Goal: Information Seeking & Learning: Learn about a topic

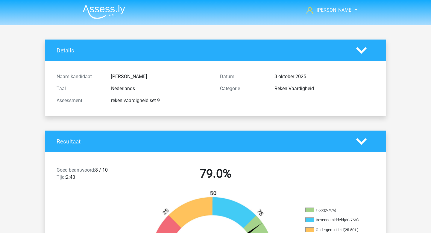
click at [100, 13] on img at bounding box center [104, 12] width 42 height 14
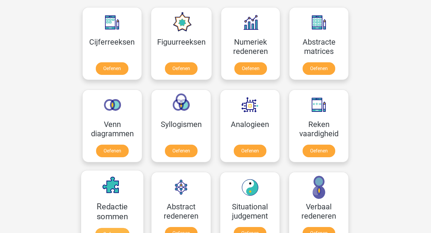
scroll to position [242, 0]
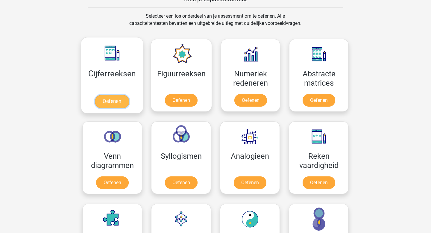
click at [116, 102] on link "Oefenen" at bounding box center [112, 101] width 34 height 13
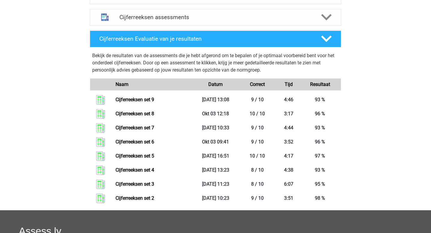
scroll to position [256, 0]
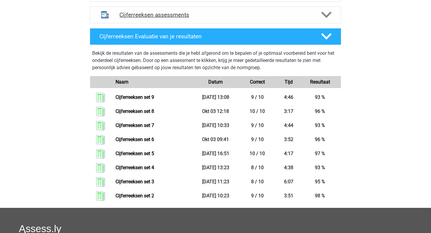
click at [161, 23] on div "Cijferreeksen assessments" at bounding box center [215, 15] width 251 height 17
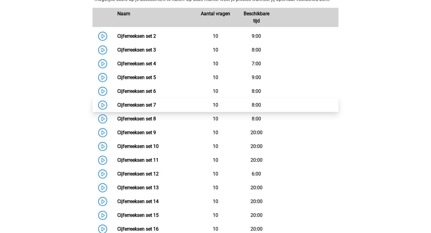
scroll to position [306, 0]
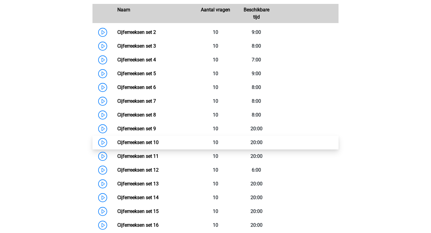
click at [151, 145] on link "Cijferreeksen set 10" at bounding box center [137, 142] width 41 height 6
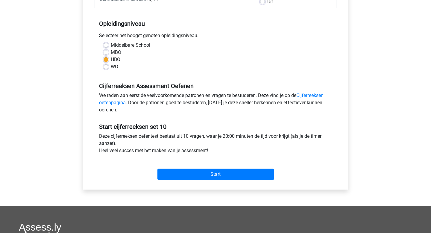
scroll to position [89, 0]
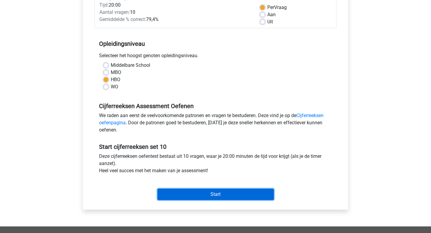
click at [218, 193] on input "Start" at bounding box center [215, 193] width 116 height 11
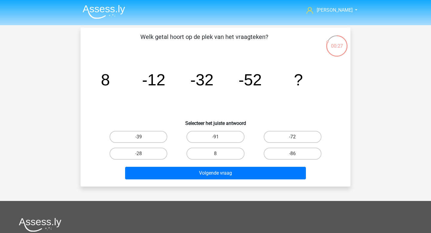
click at [299, 139] on label "-72" at bounding box center [292, 137] width 58 height 12
click at [296, 139] on input "-72" at bounding box center [294, 139] width 4 height 4
radio input "true"
click at [244, 179] on div "Volgende vraag" at bounding box center [215, 174] width 231 height 15
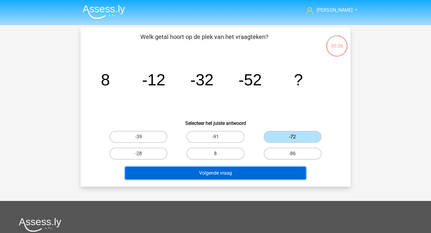
click at [245, 177] on button "Volgende vraag" at bounding box center [215, 173] width 181 height 13
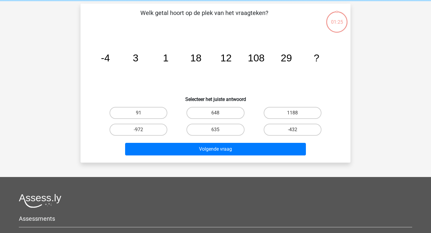
scroll to position [28, 0]
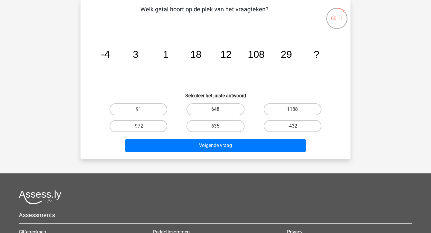
click at [224, 108] on label "648" at bounding box center [215, 109] width 58 height 12
click at [219, 109] on input "648" at bounding box center [217, 111] width 4 height 4
radio input "true"
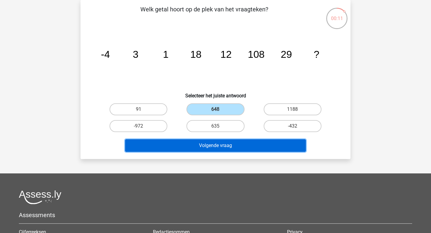
click at [212, 142] on button "Volgende vraag" at bounding box center [215, 145] width 181 height 13
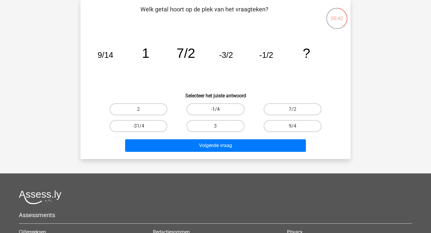
click at [237, 109] on label "-1/4" at bounding box center [215, 109] width 58 height 12
click at [219, 109] on input "-1/4" at bounding box center [217, 111] width 4 height 4
radio input "true"
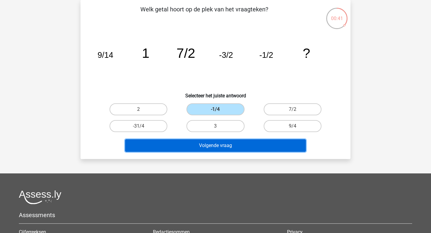
click at [210, 147] on button "Volgende vraag" at bounding box center [215, 145] width 181 height 13
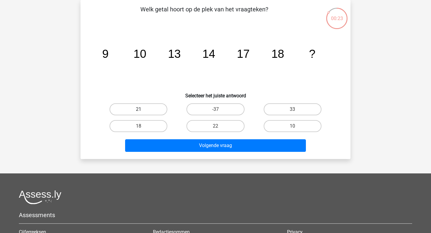
click at [152, 110] on label "21" at bounding box center [138, 109] width 58 height 12
click at [142, 110] on input "21" at bounding box center [140, 111] width 4 height 4
radio input "true"
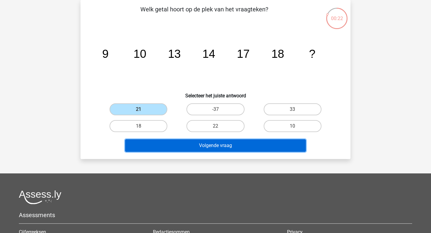
click at [194, 144] on button "Volgende vraag" at bounding box center [215, 145] width 181 height 13
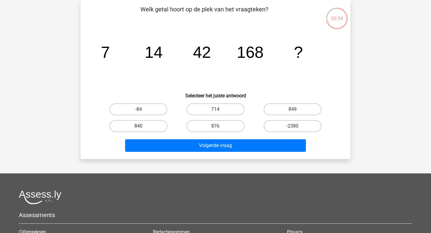
click at [144, 126] on label "840" at bounding box center [138, 126] width 58 height 12
click at [142, 126] on input "840" at bounding box center [140, 128] width 4 height 4
radio input "true"
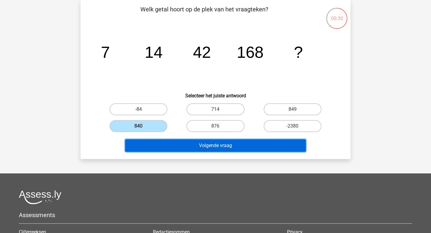
click at [242, 148] on button "Volgende vraag" at bounding box center [215, 145] width 181 height 13
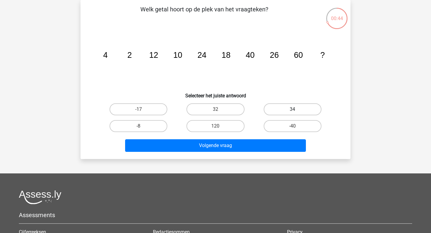
click at [282, 110] on label "34" at bounding box center [292, 109] width 58 height 12
click at [292, 110] on input "34" at bounding box center [294, 111] width 4 height 4
radio input "true"
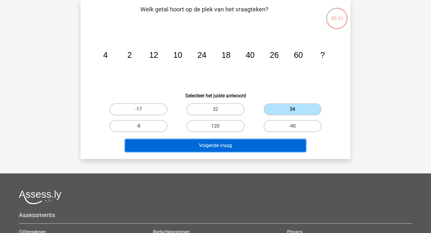
click at [242, 147] on button "Volgende vraag" at bounding box center [215, 145] width 181 height 13
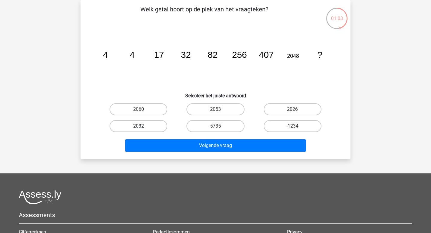
click at [158, 124] on label "2032" at bounding box center [138, 126] width 58 height 12
click at [142, 126] on input "2032" at bounding box center [140, 128] width 4 height 4
radio input "true"
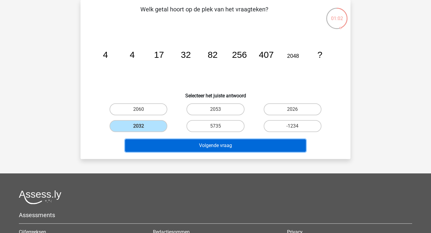
click at [185, 140] on button "Volgende vraag" at bounding box center [215, 145] width 181 height 13
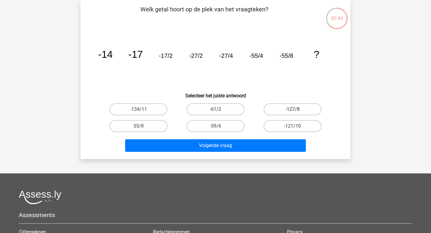
click at [290, 112] on label "-127/8" at bounding box center [292, 109] width 58 height 12
click at [292, 112] on input "-127/8" at bounding box center [294, 111] width 4 height 4
radio input "true"
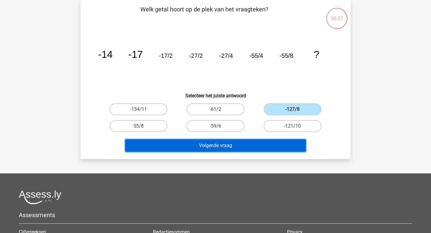
click at [257, 148] on button "Volgende vraag" at bounding box center [215, 145] width 181 height 13
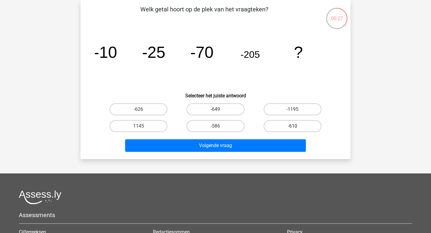
click at [288, 126] on label "-610" at bounding box center [292, 126] width 58 height 12
click at [292, 126] on input "-610" at bounding box center [294, 128] width 4 height 4
radio input "true"
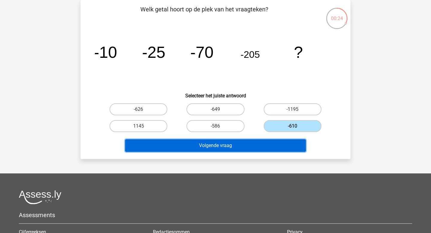
click at [259, 144] on button "Volgende vraag" at bounding box center [215, 145] width 181 height 13
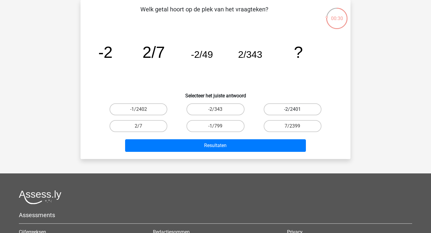
click at [290, 113] on label "-2/2401" at bounding box center [292, 109] width 58 height 12
click at [292, 113] on input "-2/2401" at bounding box center [294, 111] width 4 height 4
radio input "true"
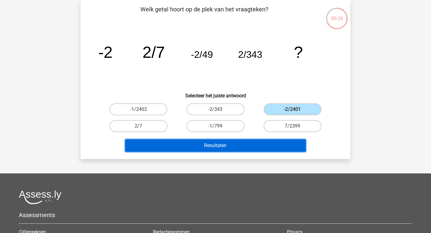
click at [225, 146] on button "Resultaten" at bounding box center [215, 145] width 181 height 13
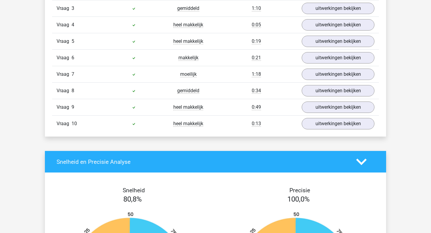
scroll to position [440, 0]
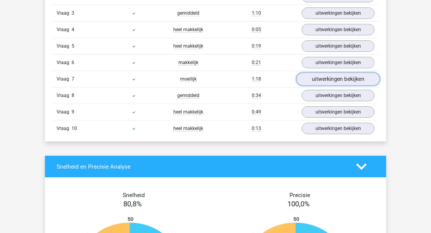
click at [327, 81] on link "uitwerkingen bekijken" at bounding box center [337, 79] width 83 height 13
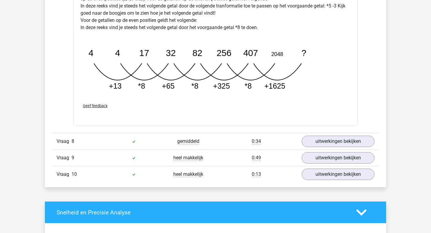
scroll to position [740, 0]
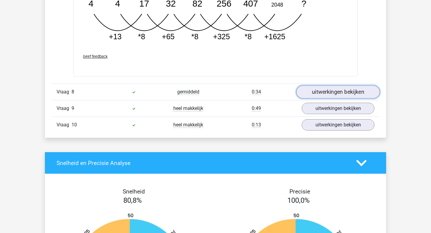
click at [331, 92] on link "uitwerkingen bekijken" at bounding box center [337, 91] width 83 height 13
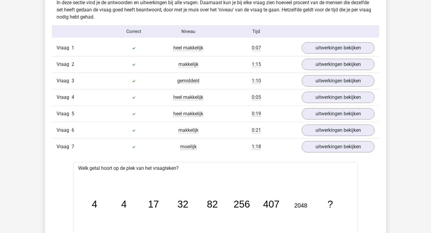
scroll to position [0, 0]
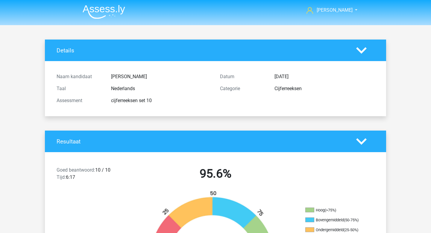
click at [102, 11] on img at bounding box center [104, 12] width 42 height 14
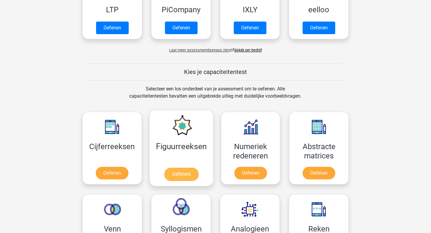
scroll to position [193, 0]
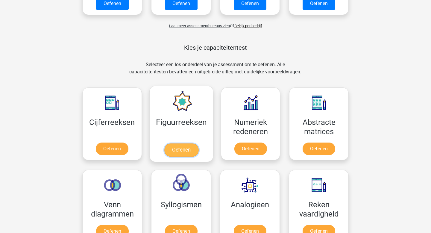
click at [177, 148] on link "Oefenen" at bounding box center [181, 149] width 34 height 13
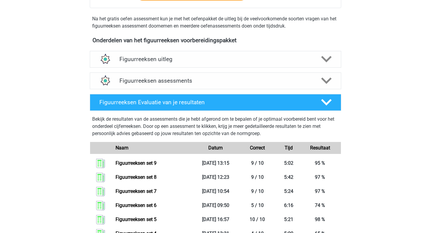
scroll to position [188, 0]
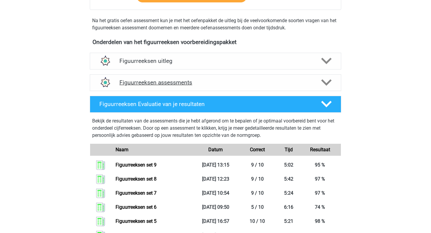
click at [164, 85] on h4 "Figuurreeksen assessments" at bounding box center [215, 82] width 192 height 7
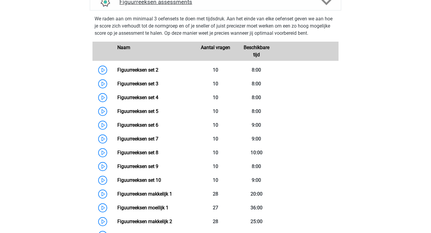
scroll to position [271, 0]
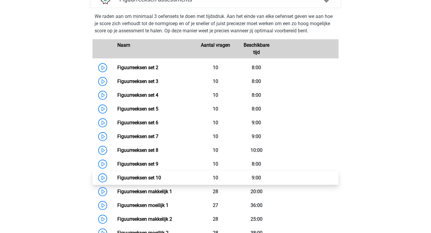
click at [139, 178] on link "Figuurreeksen set 10" at bounding box center [139, 178] width 44 height 6
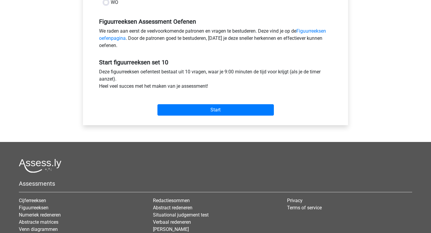
scroll to position [180, 0]
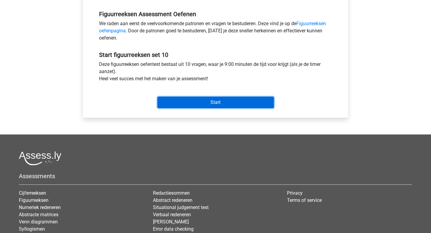
click at [218, 98] on input "Start" at bounding box center [215, 102] width 116 height 11
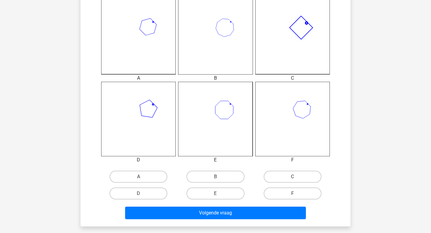
scroll to position [176, 0]
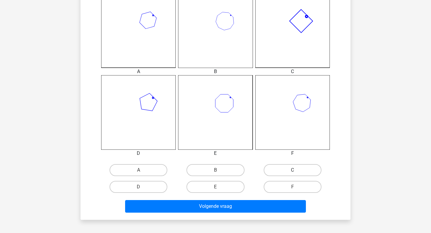
click at [287, 173] on label "C" at bounding box center [292, 170] width 58 height 12
click at [292, 173] on input "C" at bounding box center [294, 172] width 4 height 4
radio input "true"
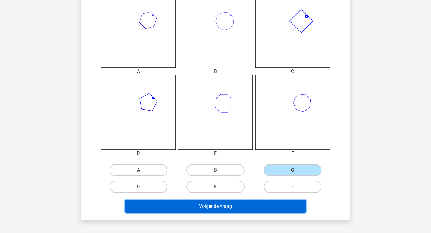
click at [235, 207] on button "Volgende vraag" at bounding box center [215, 206] width 181 height 13
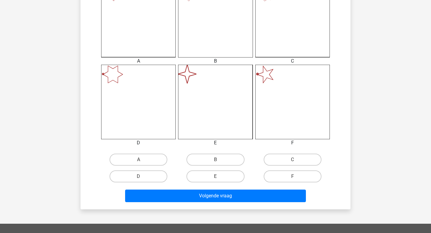
scroll to position [188, 0]
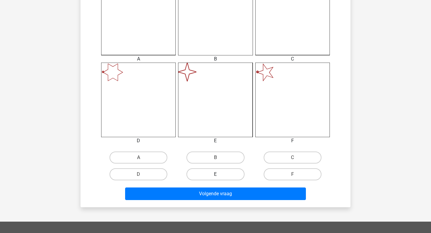
click at [231, 175] on label "E" at bounding box center [215, 174] width 58 height 12
click at [219, 175] on input "E" at bounding box center [217, 176] width 4 height 4
radio input "true"
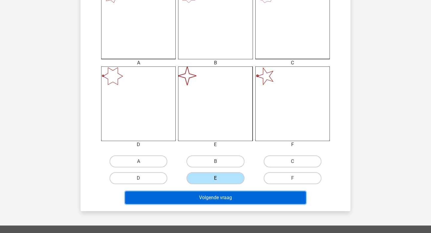
click at [225, 199] on button "Volgende vraag" at bounding box center [215, 197] width 181 height 13
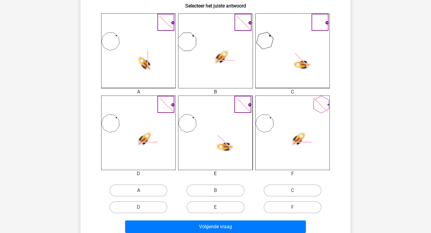
scroll to position [164, 0]
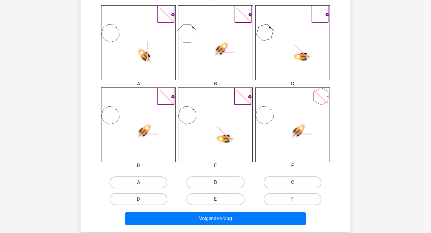
click at [151, 184] on label "A" at bounding box center [138, 182] width 58 height 12
click at [142, 184] on input "A" at bounding box center [140, 184] width 4 height 4
radio input "true"
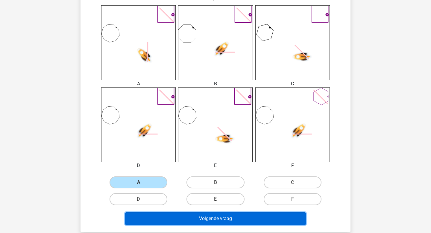
click at [237, 215] on button "Volgende vraag" at bounding box center [215, 218] width 181 height 13
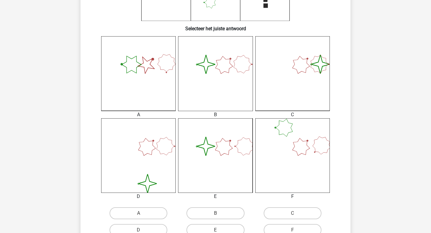
scroll to position [187, 0]
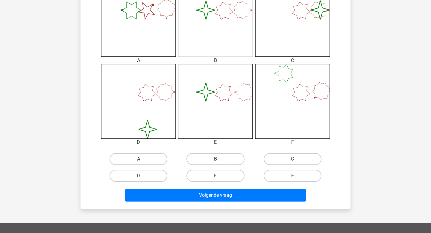
click at [214, 159] on label "B" at bounding box center [215, 159] width 58 height 12
click at [215, 159] on input "B" at bounding box center [217, 161] width 4 height 4
radio input "true"
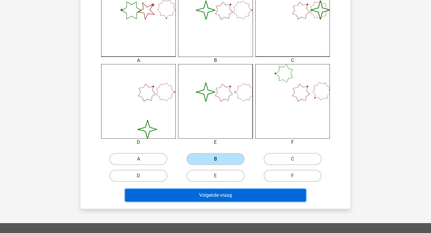
click at [211, 196] on button "Volgende vraag" at bounding box center [215, 195] width 181 height 13
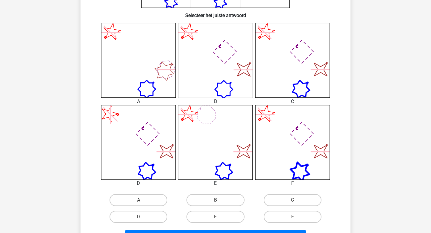
scroll to position [150, 0]
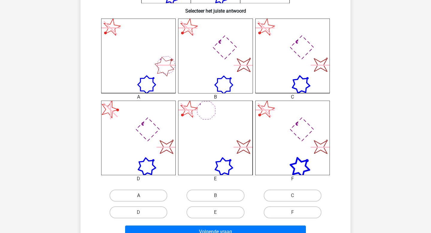
click at [147, 196] on label "A" at bounding box center [138, 195] width 58 height 12
click at [142, 196] on input "A" at bounding box center [140, 197] width 4 height 4
radio input "true"
click at [158, 212] on label "D" at bounding box center [138, 212] width 58 height 12
click at [142, 212] on input "D" at bounding box center [140, 214] width 4 height 4
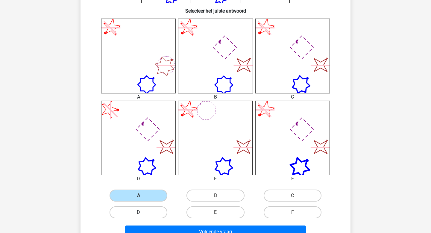
radio input "true"
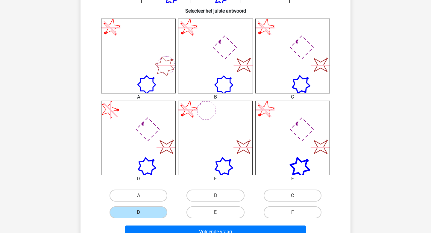
scroll to position [147, 0]
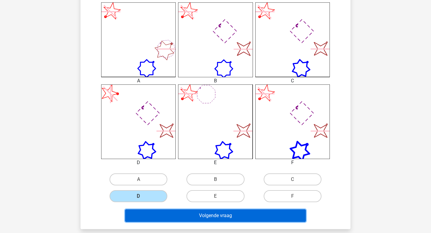
click at [188, 216] on button "Volgende vraag" at bounding box center [215, 215] width 181 height 13
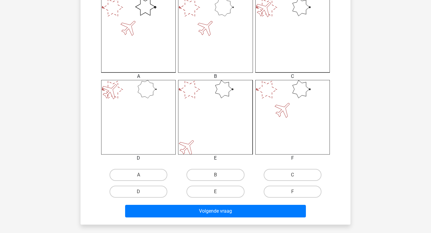
scroll to position [168, 0]
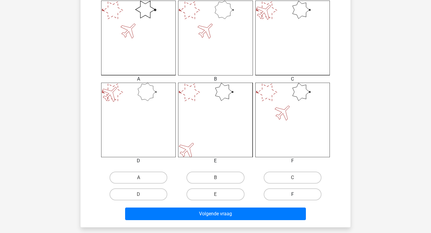
click at [280, 195] on label "F" at bounding box center [292, 194] width 58 height 12
click at [292, 195] on input "F" at bounding box center [294, 196] width 4 height 4
radio input "true"
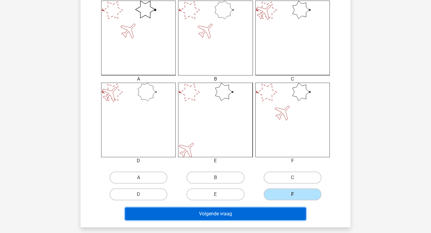
click at [263, 213] on button "Volgende vraag" at bounding box center [215, 213] width 181 height 13
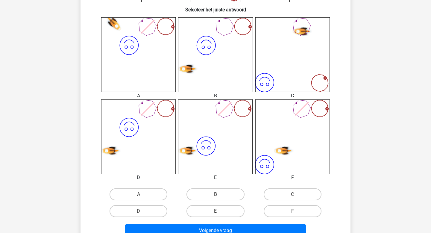
scroll to position [153, 0]
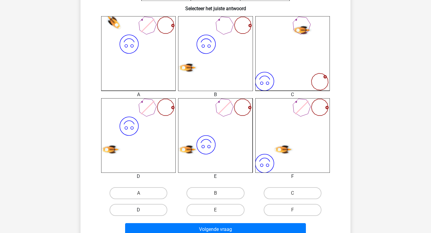
click at [159, 211] on label "D" at bounding box center [138, 210] width 58 height 12
click at [142, 211] on input "D" at bounding box center [140, 212] width 4 height 4
radio input "true"
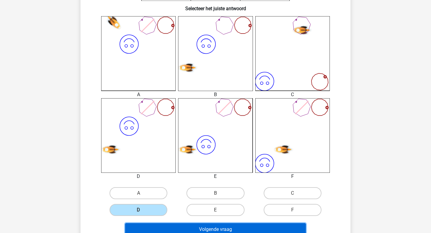
click at [180, 223] on button "Volgende vraag" at bounding box center [215, 229] width 181 height 13
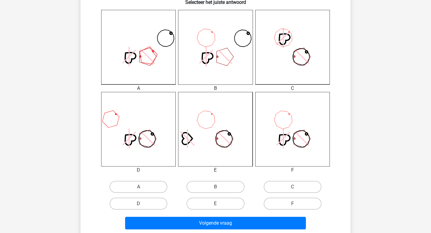
scroll to position [138, 0]
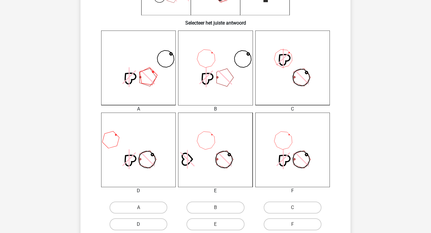
click at [147, 227] on label "D" at bounding box center [138, 224] width 58 height 12
click at [142, 227] on input "D" at bounding box center [140, 226] width 4 height 4
radio input "true"
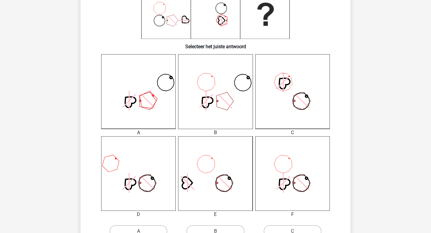
scroll to position [171, 0]
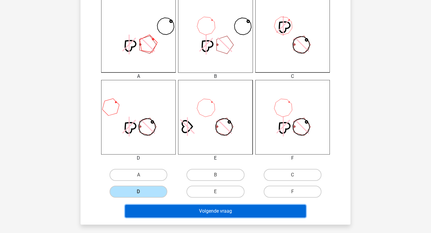
click at [278, 209] on button "Volgende vraag" at bounding box center [215, 211] width 181 height 13
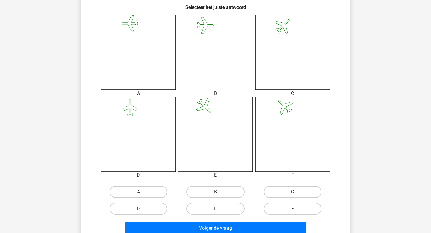
scroll to position [148, 0]
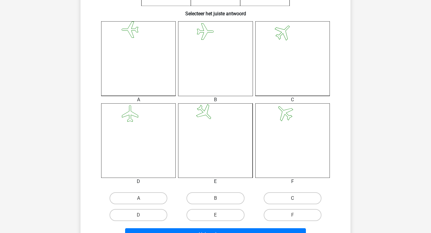
click at [282, 201] on label "C" at bounding box center [292, 198] width 58 height 12
click at [292, 201] on input "C" at bounding box center [294, 200] width 4 height 4
radio input "true"
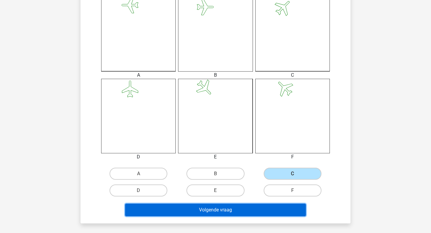
click at [255, 207] on button "Volgende vraag" at bounding box center [215, 209] width 181 height 13
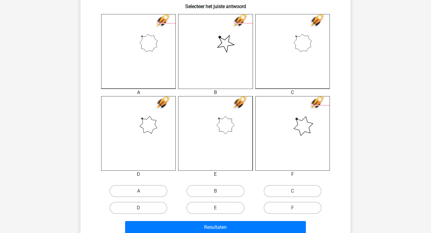
scroll to position [169, 0]
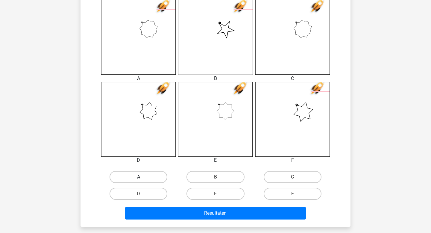
click at [150, 174] on label "A" at bounding box center [138, 177] width 58 height 12
click at [142, 177] on input "A" at bounding box center [140, 179] width 4 height 4
radio input "true"
click at [215, 219] on div "Resultaten" at bounding box center [215, 214] width 231 height 15
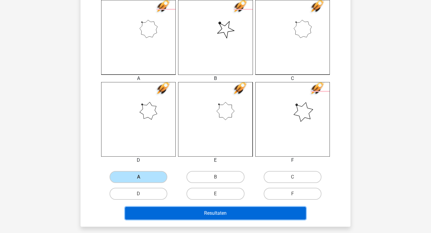
click at [219, 211] on button "Resultaten" at bounding box center [215, 213] width 181 height 13
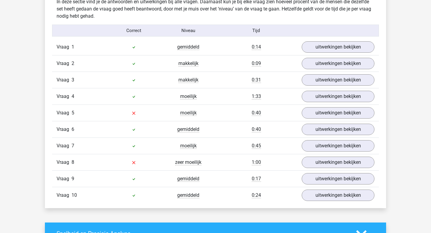
scroll to position [368, 0]
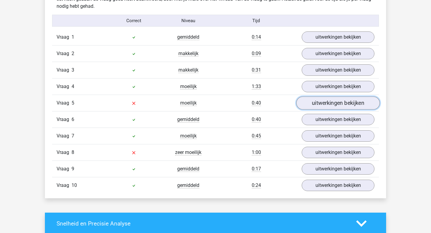
click at [314, 107] on link "uitwerkingen bekijken" at bounding box center [337, 103] width 83 height 13
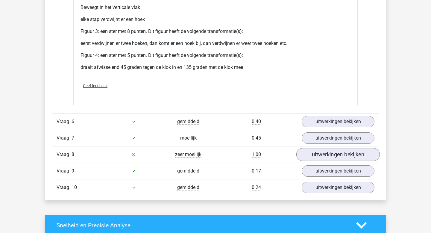
scroll to position [863, 0]
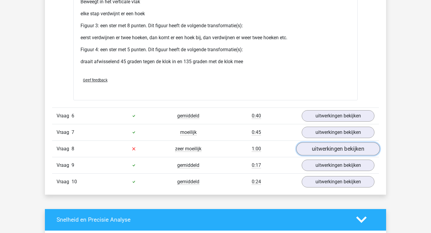
click at [325, 154] on link "uitwerkingen bekijken" at bounding box center [337, 148] width 83 height 13
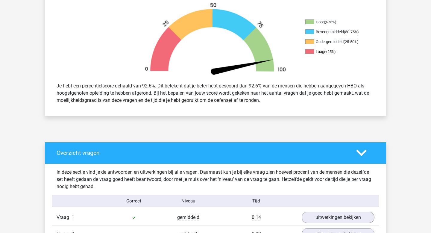
scroll to position [0, 0]
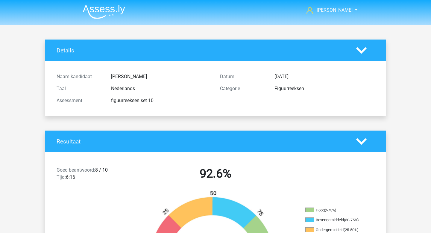
click at [96, 13] on img at bounding box center [104, 12] width 42 height 14
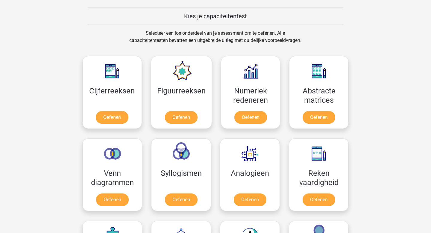
scroll to position [277, 0]
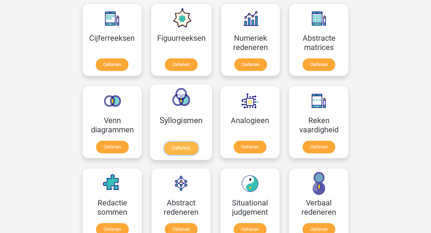
click at [180, 150] on link "Oefenen" at bounding box center [181, 147] width 34 height 13
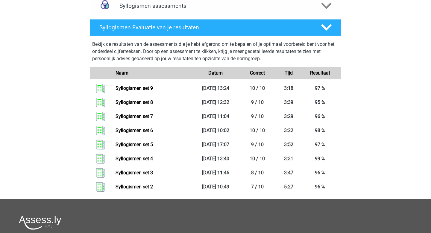
scroll to position [229, 0]
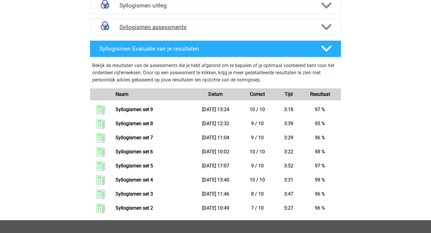
click at [171, 27] on h4 "Syllogismen assessments" at bounding box center [215, 27] width 192 height 7
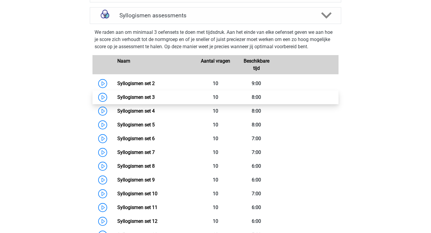
scroll to position [248, 0]
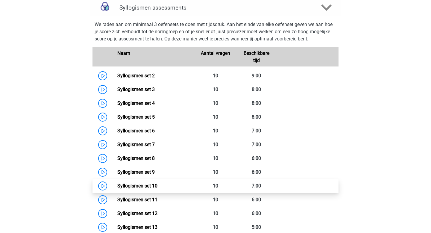
click at [157, 188] on link "Syllogismen set 10" at bounding box center [137, 186] width 40 height 6
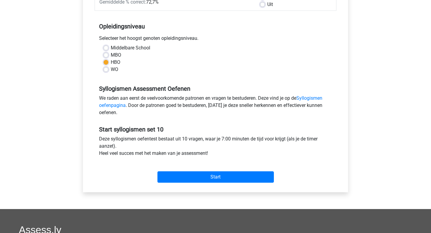
scroll to position [164, 0]
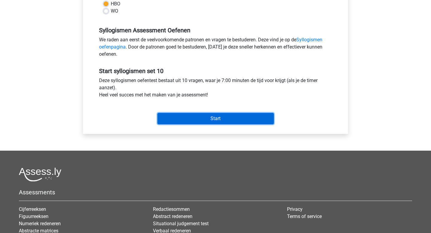
click at [201, 123] on input "Start" at bounding box center [215, 118] width 116 height 11
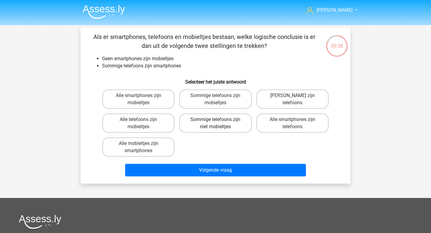
click at [210, 120] on label "Sommige telefoons zijn niet mobieltjes" at bounding box center [215, 122] width 72 height 19
click at [215, 120] on input "Sommige telefoons zijn niet mobieltjes" at bounding box center [217, 121] width 4 height 4
radio input "true"
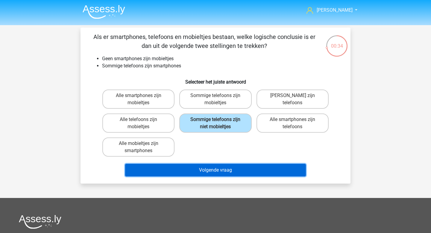
click at [232, 173] on button "Volgende vraag" at bounding box center [215, 170] width 181 height 13
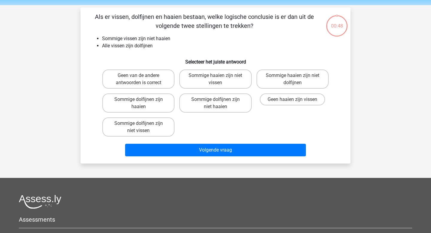
scroll to position [19, 0]
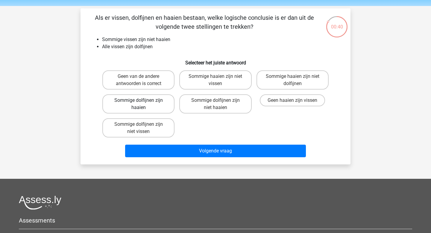
click at [164, 113] on label "Sommige dolfijnen zijn haaien" at bounding box center [138, 103] width 72 height 19
click at [142, 104] on input "Sommige dolfijnen zijn haaien" at bounding box center [140, 102] width 4 height 4
radio input "true"
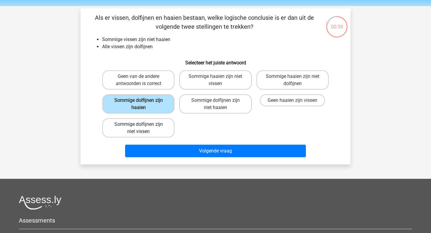
click at [166, 128] on label "Sommige dolfijnen zijn niet vissen" at bounding box center [138, 127] width 72 height 19
click at [142, 128] on input "Sommige dolfijnen zijn niet vissen" at bounding box center [140, 126] width 4 height 4
radio input "true"
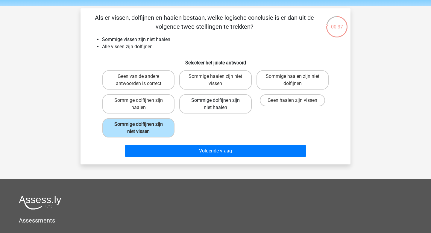
click at [210, 109] on label "Sommige dolfijnen zijn niet haaien" at bounding box center [215, 103] width 72 height 19
click at [215, 104] on input "Sommige dolfijnen zijn niet haaien" at bounding box center [217, 102] width 4 height 4
radio input "true"
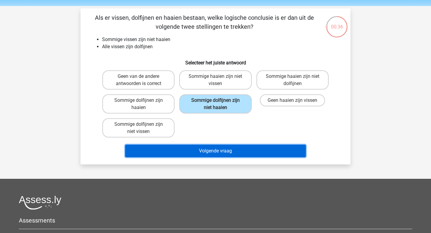
click at [204, 151] on button "Volgende vraag" at bounding box center [215, 150] width 181 height 13
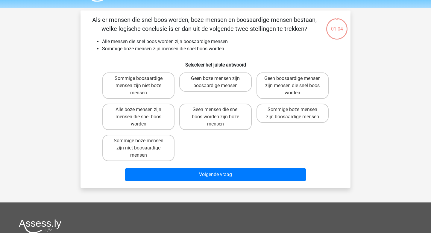
scroll to position [8, 0]
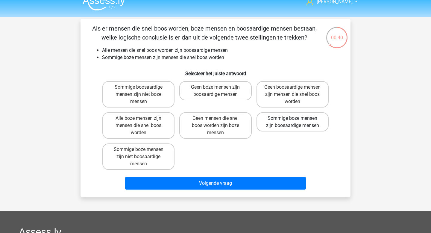
click at [266, 125] on label "Sommige boze mensen zijn boosaardige mensen" at bounding box center [292, 121] width 72 height 19
click at [292, 122] on input "Sommige boze mensen zijn boosaardige mensen" at bounding box center [294, 120] width 4 height 4
radio input "true"
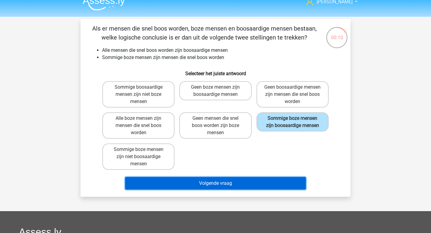
click at [209, 185] on button "Volgende vraag" at bounding box center [215, 183] width 181 height 13
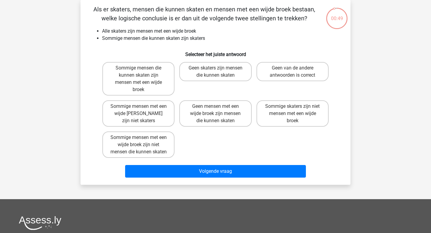
scroll to position [15, 0]
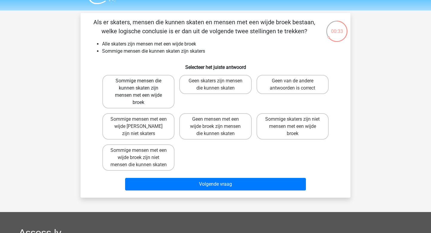
click at [144, 92] on label "Sommige mensen die kunnen skaten zijn mensen met een wijde broek" at bounding box center [138, 91] width 72 height 33
click at [142, 85] on input "Sommige mensen die kunnen skaten zijn mensen met een wijde broek" at bounding box center [140, 83] width 4 height 4
radio input "true"
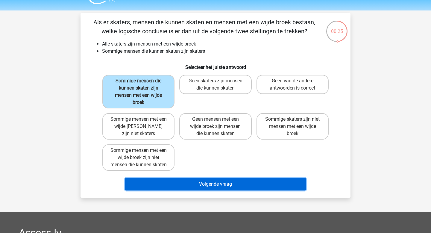
click at [216, 190] on button "Volgende vraag" at bounding box center [215, 184] width 181 height 13
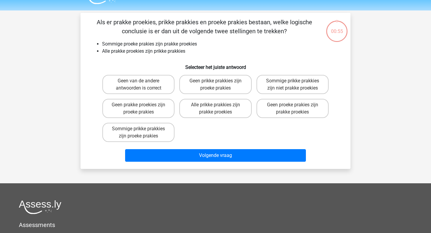
scroll to position [28, 0]
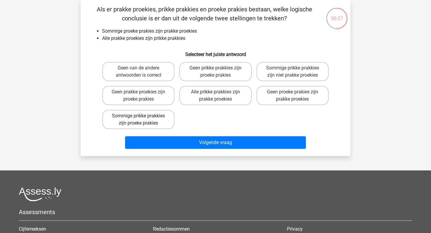
click at [147, 123] on label "Sommige prikke prakkies zijn proeke prakies" at bounding box center [138, 119] width 72 height 19
click at [142, 120] on input "Sommige prikke prakkies zijn proeke prakies" at bounding box center [140, 118] width 4 height 4
radio input "true"
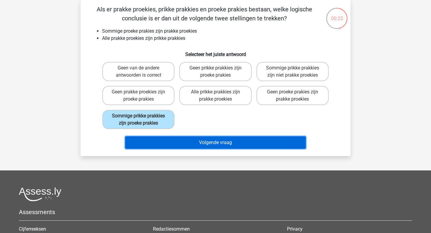
click at [205, 144] on button "Volgende vraag" at bounding box center [215, 142] width 181 height 13
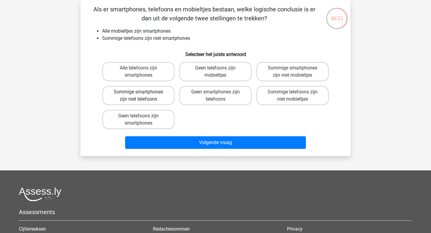
click at [166, 100] on label "Sommige smartphones zijn niet telefoons" at bounding box center [138, 95] width 72 height 19
click at [142, 96] on input "Sommige smartphones zijn niet telefoons" at bounding box center [140, 94] width 4 height 4
radio input "true"
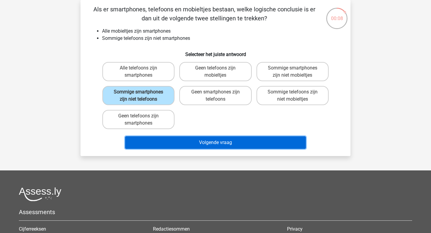
click at [246, 141] on button "Volgende vraag" at bounding box center [215, 142] width 181 height 13
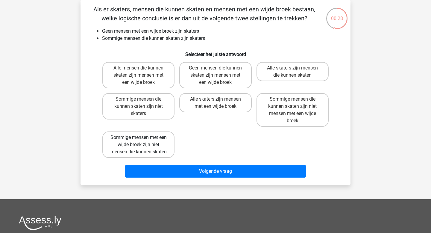
click at [167, 157] on label "Sommige mensen met een wijde broek zijn niet mensen die kunnen skaten" at bounding box center [138, 144] width 72 height 26
click at [142, 141] on input "Sommige mensen met een wijde broek zijn niet mensen die kunnen skaten" at bounding box center [140, 139] width 4 height 4
radio input "true"
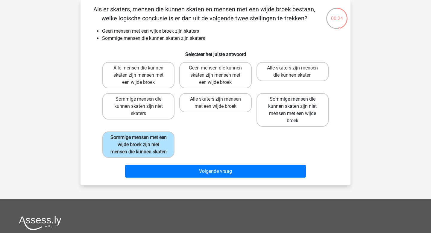
click at [323, 120] on label "Sommige mensen die kunnen skaten zijn niet mensen met een wijde broek" at bounding box center [292, 109] width 72 height 33
click at [296, 103] on input "Sommige mensen die kunnen skaten zijn niet mensen met een wijde broek" at bounding box center [294, 101] width 4 height 4
radio input "true"
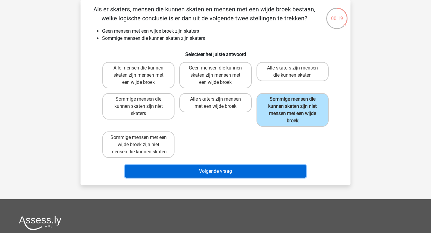
click at [229, 177] on button "Volgende vraag" at bounding box center [215, 171] width 181 height 13
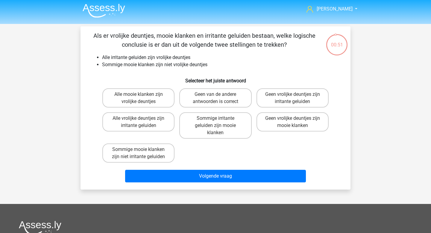
scroll to position [0, 0]
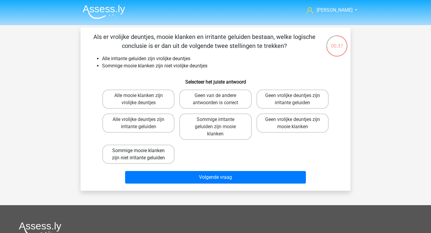
click at [158, 151] on label "Sommige mooie klanken zijn niet irritante geluiden" at bounding box center [138, 153] width 72 height 19
click at [142, 151] on input "Sommige mooie klanken zijn niet irritante geluiden" at bounding box center [140, 152] width 4 height 4
radio input "true"
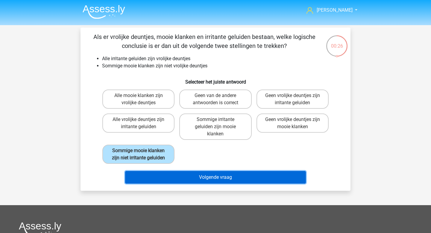
click at [193, 177] on button "Volgende vraag" at bounding box center [215, 177] width 181 height 13
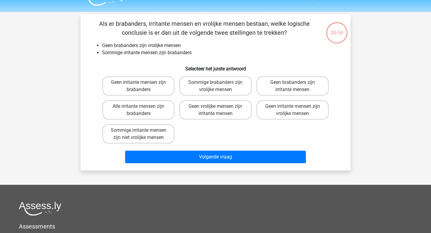
scroll to position [1, 0]
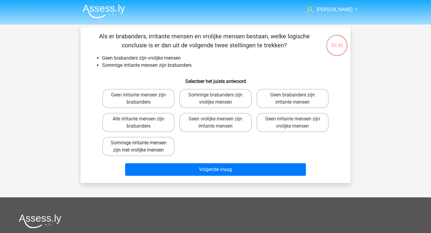
click at [163, 148] on label "Sommige irritante mensen zijn niet vrolijke mensen" at bounding box center [138, 146] width 72 height 19
click at [142, 147] on input "Sommige irritante mensen zijn niet vrolijke mensen" at bounding box center [140, 145] width 4 height 4
radio input "true"
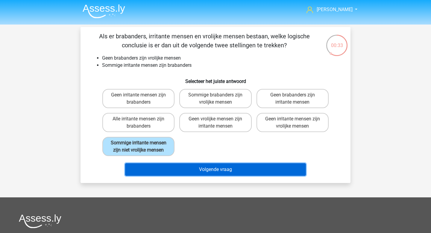
click at [191, 169] on button "Volgende vraag" at bounding box center [215, 169] width 181 height 13
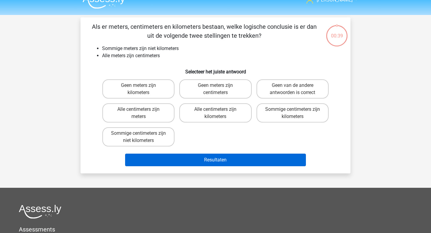
scroll to position [0, 0]
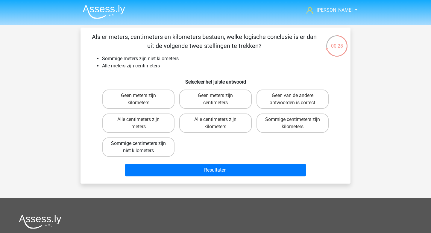
click at [133, 150] on label "Sommige centimeters zijn niet kilometers" at bounding box center [138, 146] width 72 height 19
click at [138, 147] on input "Sommige centimeters zijn niet kilometers" at bounding box center [140, 145] width 4 height 4
radio input "true"
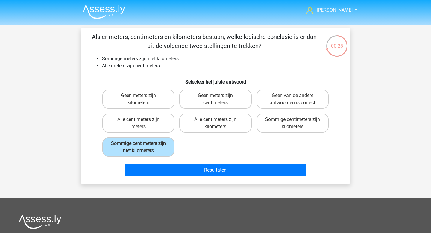
click at [171, 162] on div "Resultaten" at bounding box center [215, 169] width 251 height 20
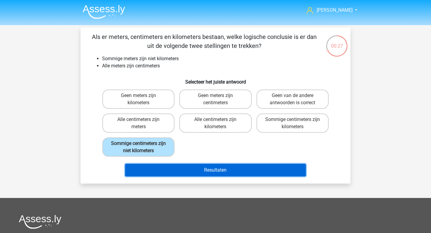
click at [176, 171] on button "Resultaten" at bounding box center [215, 170] width 181 height 13
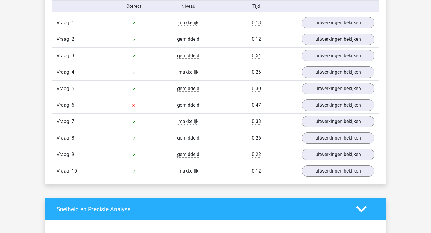
scroll to position [423, 0]
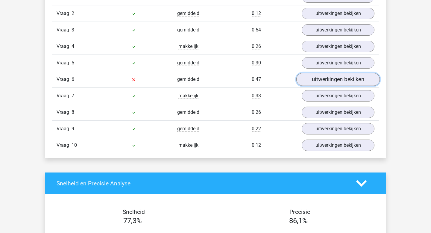
click at [343, 80] on link "uitwerkingen bekijken" at bounding box center [337, 79] width 83 height 13
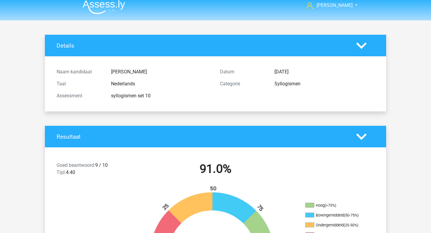
scroll to position [0, 0]
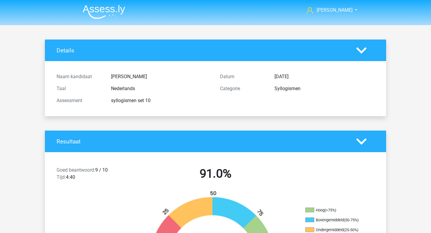
click at [101, 14] on img at bounding box center [104, 12] width 42 height 14
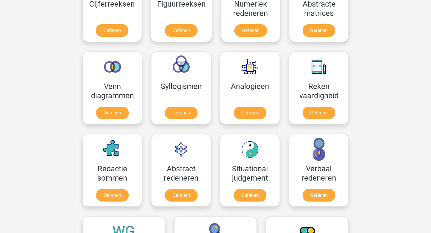
scroll to position [342, 0]
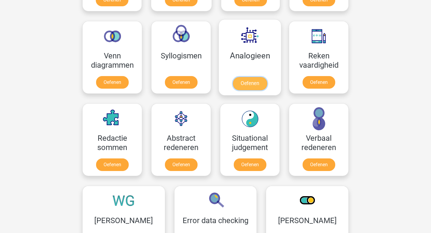
click at [253, 87] on link "Oefenen" at bounding box center [250, 83] width 34 height 13
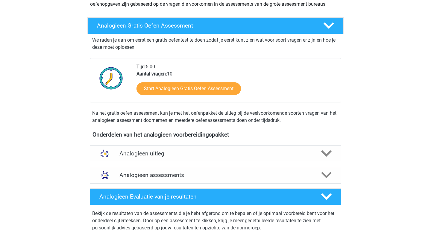
scroll to position [121, 0]
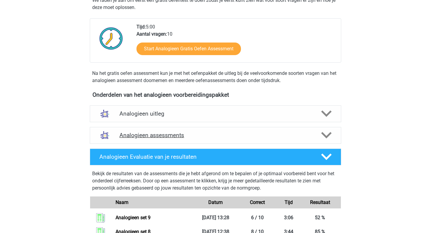
click at [206, 139] on div "Analogieen assessments" at bounding box center [215, 135] width 251 height 17
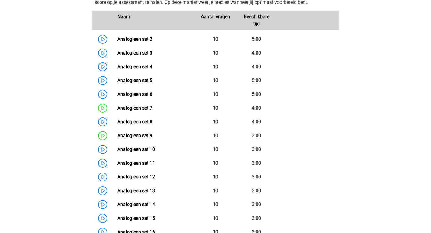
scroll to position [297, 0]
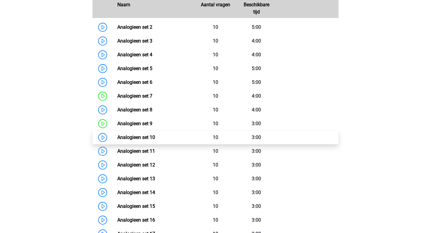
click at [155, 138] on link "Analogieen set 10" at bounding box center [136, 137] width 38 height 6
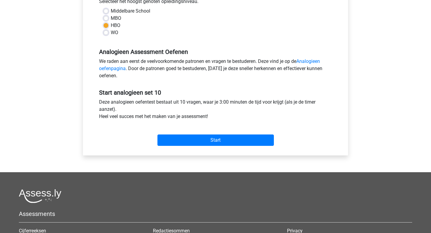
scroll to position [150, 0]
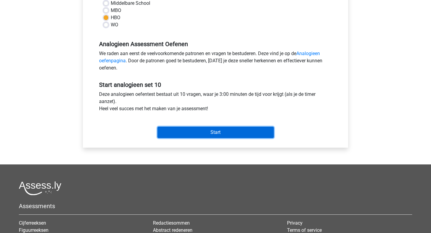
click at [205, 134] on input "Start" at bounding box center [215, 131] width 116 height 11
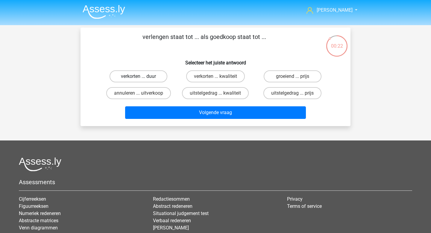
click at [144, 79] on label "verkorten ... duur" at bounding box center [138, 76] width 58 height 12
click at [142, 79] on input "verkorten ... duur" at bounding box center [140, 78] width 4 height 4
radio input "true"
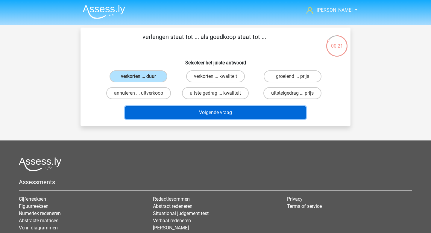
click at [213, 115] on button "Volgende vraag" at bounding box center [215, 112] width 181 height 13
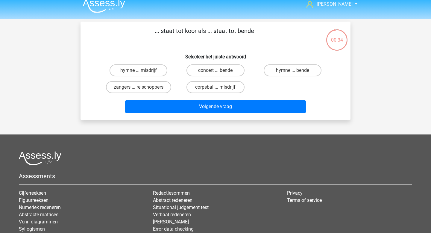
scroll to position [5, 0]
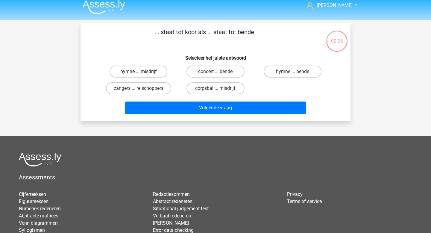
click at [162, 72] on label "hymne ... misdrijf" at bounding box center [138, 71] width 58 height 12
click at [142, 72] on input "hymne ... misdrijf" at bounding box center [140, 73] width 4 height 4
radio input "true"
click at [156, 85] on label "zangers ... relschoppers" at bounding box center [138, 88] width 65 height 12
click at [142, 88] on input "zangers ... relschoppers" at bounding box center [140, 90] width 4 height 4
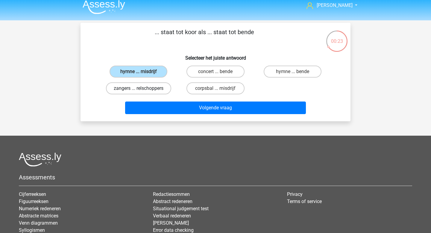
radio input "true"
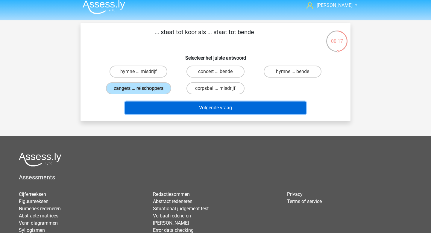
click at [218, 107] on button "Volgende vraag" at bounding box center [215, 107] width 181 height 13
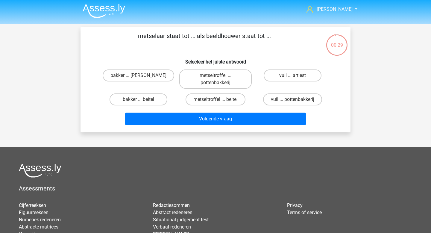
scroll to position [0, 0]
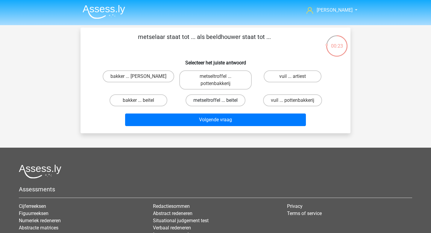
click at [230, 103] on label "metseltroffel ... beitel" at bounding box center [215, 100] width 60 height 12
click at [219, 103] on input "metseltroffel ... beitel" at bounding box center [217, 102] width 4 height 4
radio input "true"
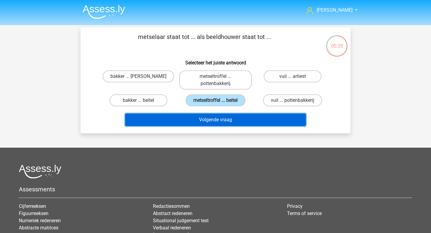
click at [222, 121] on button "Volgende vraag" at bounding box center [215, 119] width 181 height 13
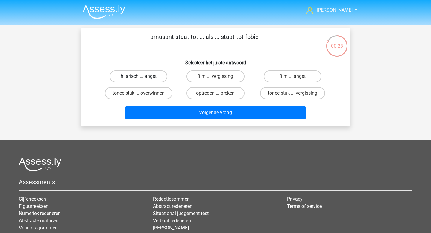
click at [146, 74] on label "hilarisch ... angst" at bounding box center [138, 76] width 58 height 12
click at [142, 76] on input "hilarisch ... angst" at bounding box center [140, 78] width 4 height 4
radio input "true"
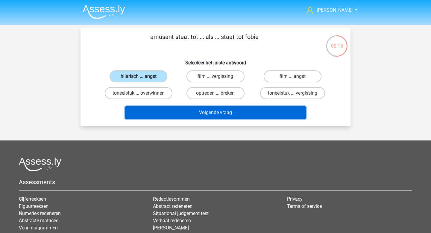
click at [205, 116] on button "Volgende vraag" at bounding box center [215, 112] width 181 height 13
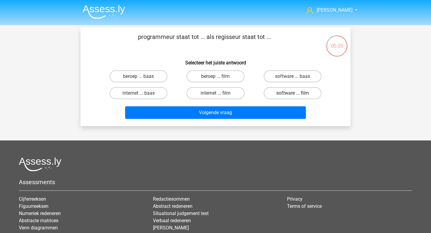
click at [296, 93] on label "software ... film" at bounding box center [292, 93] width 58 height 12
click at [296, 93] on input "software ... film" at bounding box center [294, 95] width 4 height 4
radio input "true"
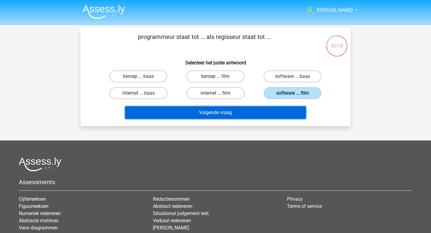
click at [265, 113] on button "Volgende vraag" at bounding box center [215, 112] width 181 height 13
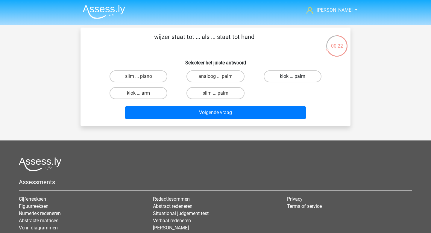
click at [297, 78] on label "klok ... palm" at bounding box center [292, 76] width 58 height 12
click at [296, 78] on input "klok ... palm" at bounding box center [294, 78] width 4 height 4
radio input "true"
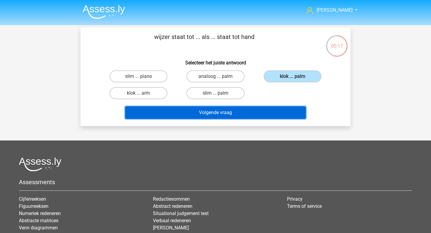
click at [255, 113] on button "Volgende vraag" at bounding box center [215, 112] width 181 height 13
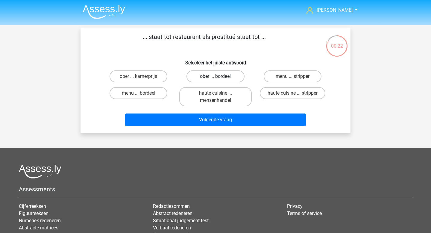
click at [213, 77] on label "ober ... bordeel" at bounding box center [215, 76] width 58 height 12
click at [215, 77] on input "ober ... bordeel" at bounding box center [217, 78] width 4 height 4
radio input "true"
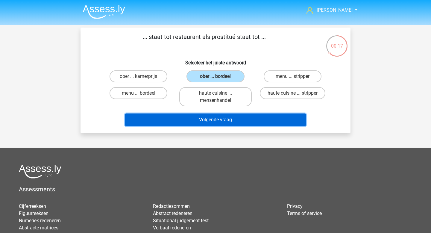
click at [251, 119] on button "Volgende vraag" at bounding box center [215, 119] width 181 height 13
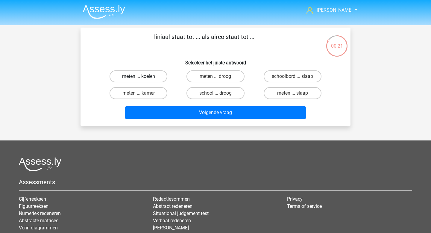
click at [152, 76] on label "meten ... koelen" at bounding box center [138, 76] width 58 height 12
click at [142, 76] on input "meten ... koelen" at bounding box center [140, 78] width 4 height 4
radio input "true"
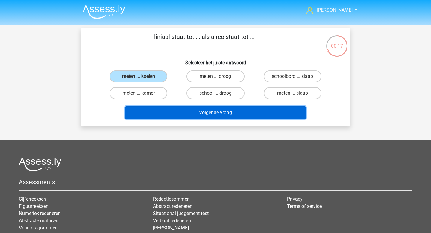
click at [222, 114] on button "Volgende vraag" at bounding box center [215, 112] width 181 height 13
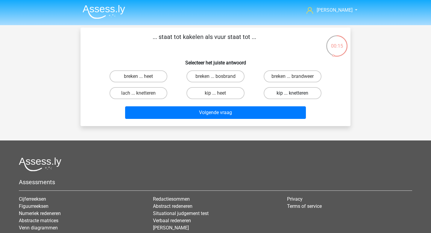
click at [285, 94] on label "kip ... knetteren" at bounding box center [292, 93] width 58 height 12
click at [292, 94] on input "kip ... knetteren" at bounding box center [294, 95] width 4 height 4
radio input "true"
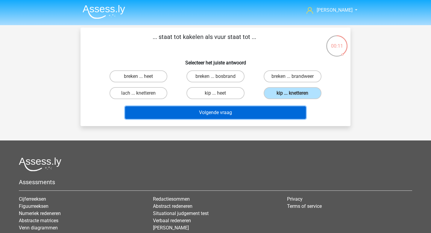
click at [204, 114] on button "Volgende vraag" at bounding box center [215, 112] width 181 height 13
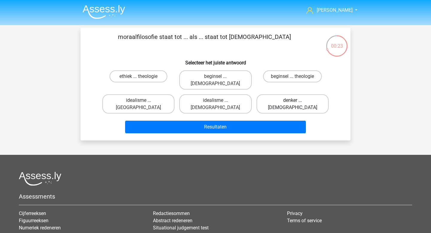
click at [285, 97] on label "denker ... atheïsme" at bounding box center [292, 103] width 72 height 19
click at [292, 100] on input "denker ... atheïsme" at bounding box center [294, 102] width 4 height 4
radio input "true"
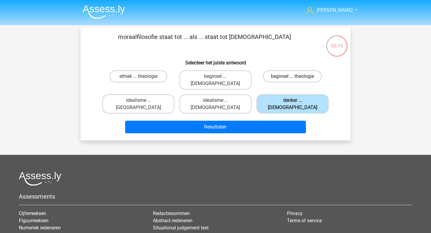
click at [287, 79] on label "beginsel ... theologie" at bounding box center [292, 76] width 59 height 12
click at [292, 79] on input "beginsel ... theologie" at bounding box center [294, 78] width 4 height 4
radio input "true"
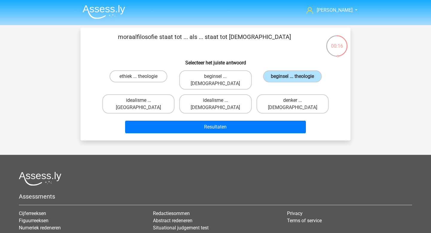
click at [247, 80] on div "beginsel ... atheïsme" at bounding box center [215, 79] width 72 height 19
click at [233, 80] on label "beginsel ... atheïsme" at bounding box center [215, 79] width 72 height 19
click at [219, 80] on input "beginsel ... atheïsme" at bounding box center [217, 78] width 4 height 4
radio input "true"
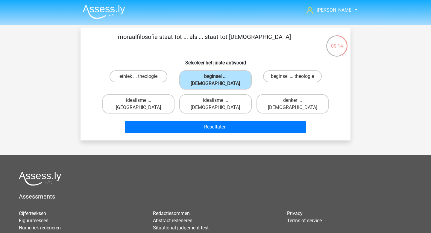
click at [165, 80] on div "ethiek ... theologie" at bounding box center [138, 79] width 72 height 19
click at [155, 80] on label "ethiek ... theologie" at bounding box center [138, 76] width 58 height 12
click at [142, 80] on input "ethiek ... theologie" at bounding box center [140, 78] width 4 height 4
radio input "true"
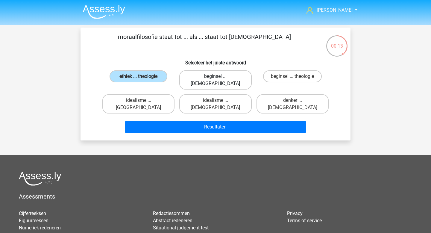
click at [208, 77] on label "beginsel ... atheïsme" at bounding box center [215, 79] width 72 height 19
click at [215, 77] on input "beginsel ... atheïsme" at bounding box center [217, 78] width 4 height 4
radio input "true"
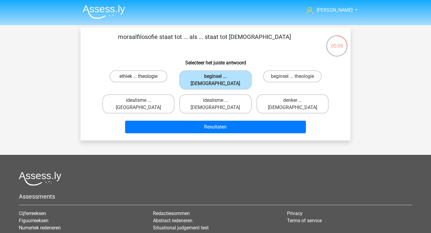
click at [145, 77] on label "ethiek ... theologie" at bounding box center [138, 76] width 58 height 12
click at [142, 77] on input "ethiek ... theologie" at bounding box center [140, 78] width 4 height 4
radio input "true"
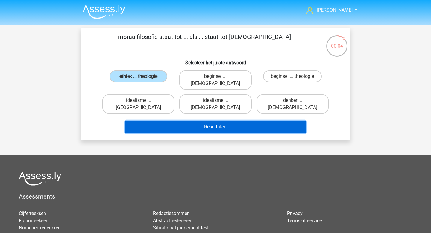
click at [206, 120] on button "Resultaten" at bounding box center [215, 126] width 181 height 13
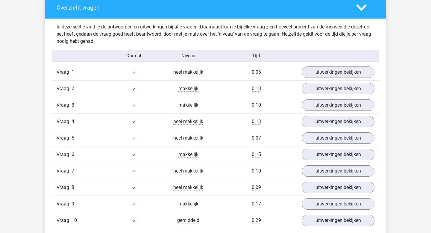
scroll to position [366, 0]
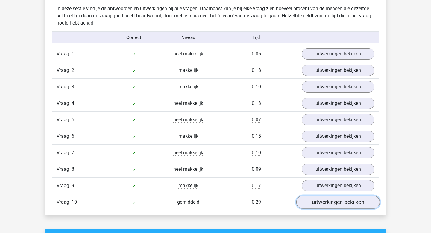
click at [332, 206] on link "uitwerkingen bekijken" at bounding box center [337, 202] width 83 height 13
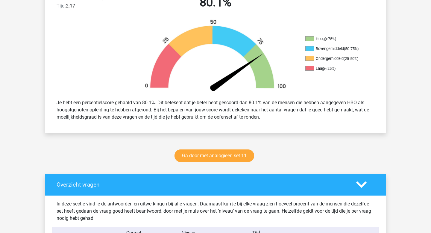
scroll to position [0, 0]
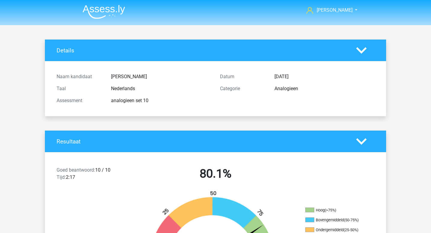
click at [96, 9] on img at bounding box center [104, 12] width 42 height 14
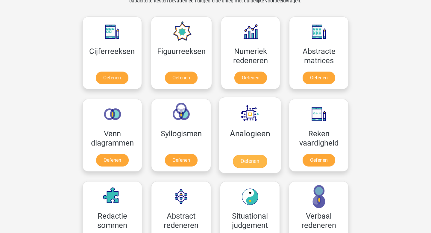
scroll to position [303, 0]
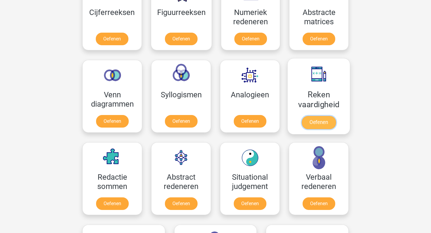
click at [322, 119] on link "Oefenen" at bounding box center [318, 122] width 34 height 13
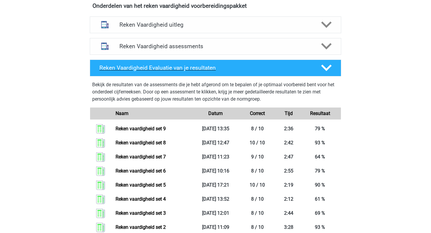
scroll to position [199, 0]
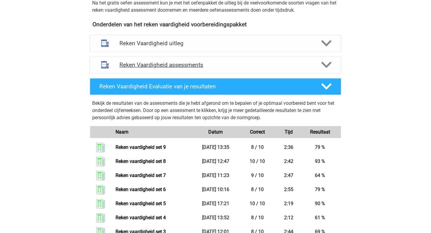
click at [161, 64] on h4 "Reken Vaardigheid assessments" at bounding box center [215, 64] width 192 height 7
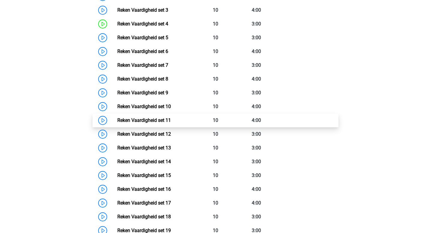
scroll to position [336, 0]
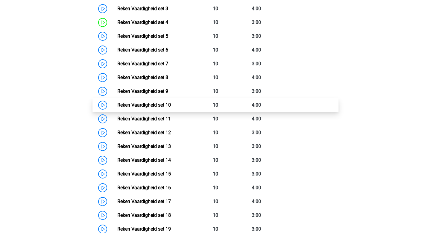
click at [161, 108] on link "Reken Vaardigheid set 10" at bounding box center [144, 105] width 54 height 6
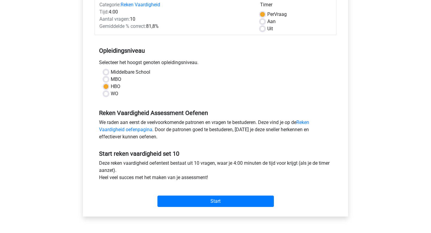
scroll to position [135, 0]
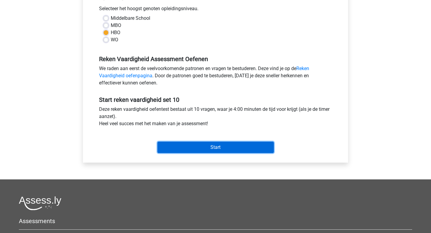
click at [189, 149] on input "Start" at bounding box center [215, 146] width 116 height 11
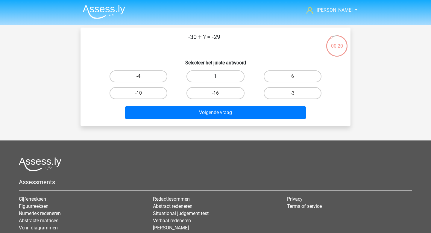
click at [221, 76] on label "1" at bounding box center [215, 76] width 58 height 12
click at [219, 76] on input "1" at bounding box center [217, 78] width 4 height 4
radio input "true"
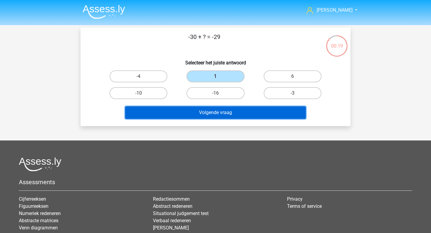
click at [208, 110] on button "Volgende vraag" at bounding box center [215, 112] width 181 height 13
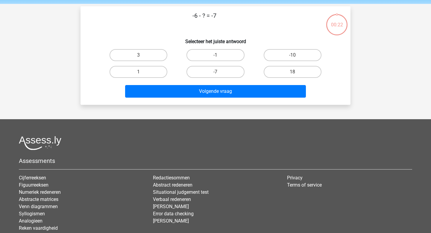
scroll to position [17, 0]
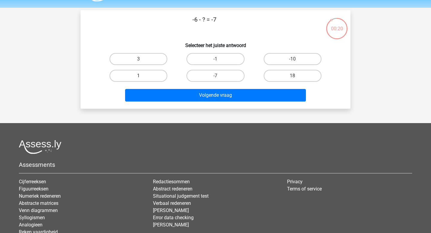
click at [158, 75] on label "1" at bounding box center [138, 76] width 58 height 12
click at [142, 76] on input "1" at bounding box center [140, 78] width 4 height 4
radio input "true"
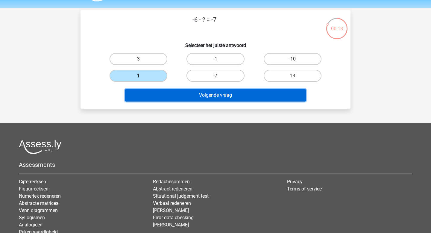
click at [198, 97] on button "Volgende vraag" at bounding box center [215, 95] width 181 height 13
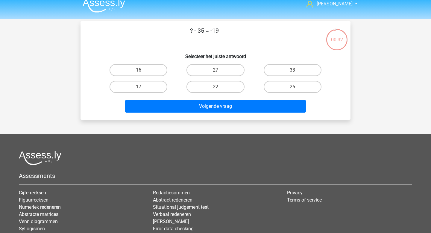
scroll to position [0, 0]
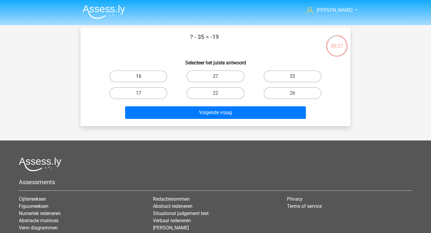
click at [152, 77] on label "16" at bounding box center [138, 76] width 58 height 12
click at [142, 77] on input "16" at bounding box center [140, 78] width 4 height 4
radio input "true"
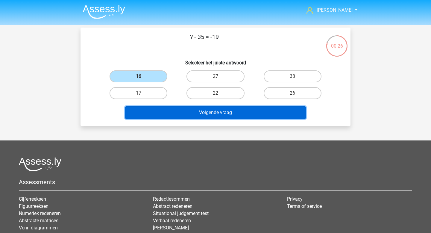
click at [211, 112] on button "Volgende vraag" at bounding box center [215, 112] width 181 height 13
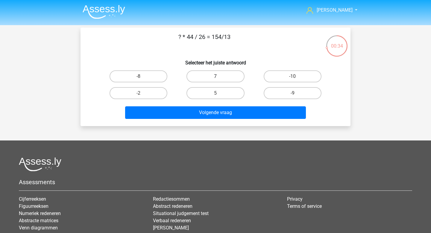
click at [208, 81] on label "7" at bounding box center [215, 76] width 58 height 12
click at [215, 80] on input "7" at bounding box center [217, 78] width 4 height 4
radio input "true"
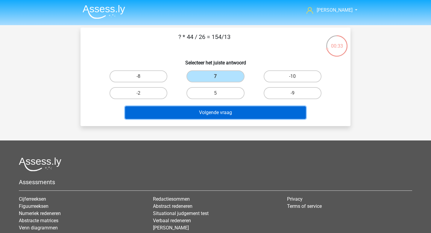
click at [202, 112] on button "Volgende vraag" at bounding box center [215, 112] width 181 height 13
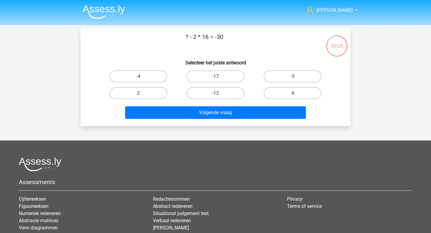
click at [163, 91] on label "2" at bounding box center [138, 93] width 58 height 12
click at [142, 93] on input "2" at bounding box center [140, 95] width 4 height 4
radio input "true"
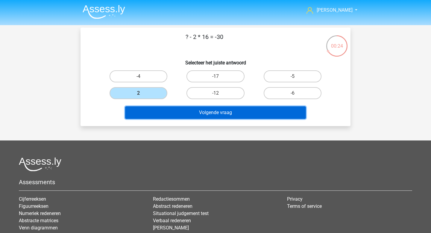
click at [209, 117] on button "Volgende vraag" at bounding box center [215, 112] width 181 height 13
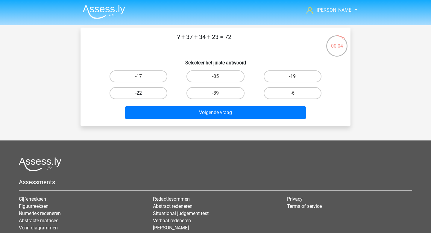
click at [152, 97] on label "-22" at bounding box center [138, 93] width 58 height 12
click at [142, 97] on input "-22" at bounding box center [140, 95] width 4 height 4
radio input "true"
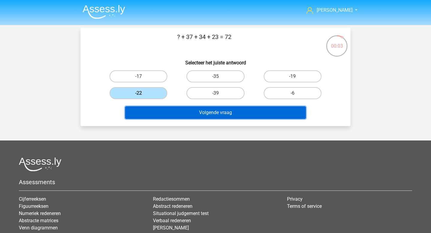
click at [176, 116] on button "Volgende vraag" at bounding box center [215, 112] width 181 height 13
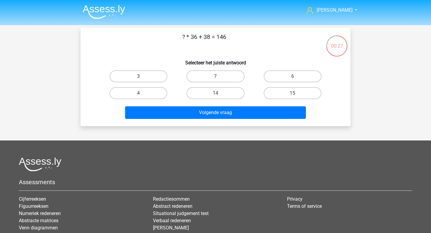
click at [159, 78] on label "3" at bounding box center [138, 76] width 58 height 12
click at [142, 78] on input "3" at bounding box center [140, 78] width 4 height 4
radio input "true"
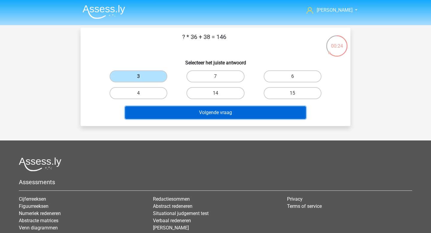
click at [199, 112] on button "Volgende vraag" at bounding box center [215, 112] width 181 height 13
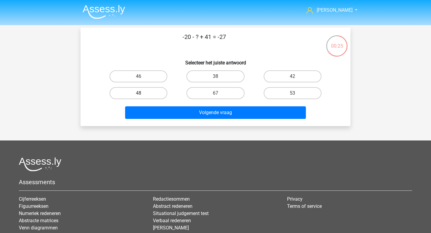
click at [132, 90] on label "48" at bounding box center [138, 93] width 58 height 12
click at [138, 93] on input "48" at bounding box center [140, 95] width 4 height 4
radio input "true"
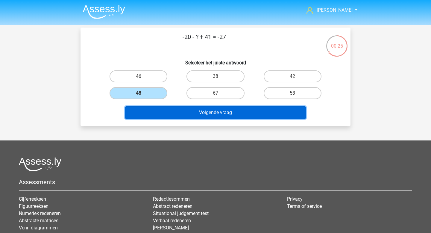
click at [175, 113] on button "Volgende vraag" at bounding box center [215, 112] width 181 height 13
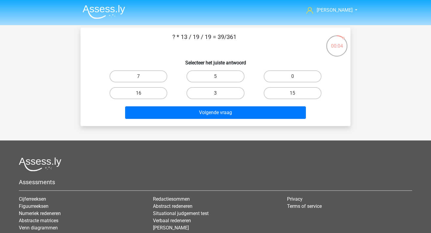
click at [224, 96] on label "3" at bounding box center [215, 93] width 58 height 12
click at [219, 96] on input "3" at bounding box center [217, 95] width 4 height 4
radio input "true"
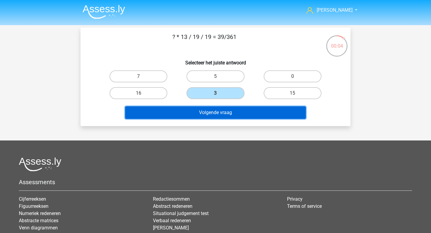
click at [224, 109] on button "Volgende vraag" at bounding box center [215, 112] width 181 height 13
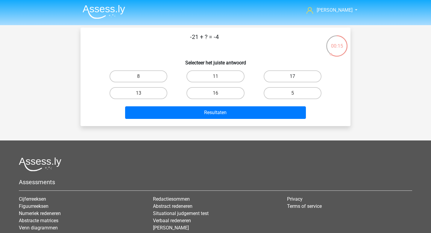
click at [287, 76] on label "17" at bounding box center [292, 76] width 58 height 12
click at [292, 76] on input "17" at bounding box center [294, 78] width 4 height 4
radio input "true"
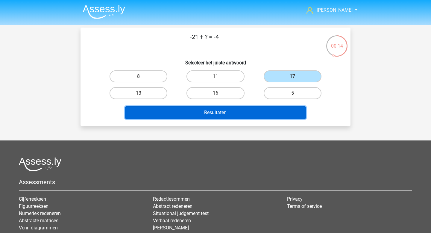
click at [238, 115] on button "Resultaten" at bounding box center [215, 112] width 181 height 13
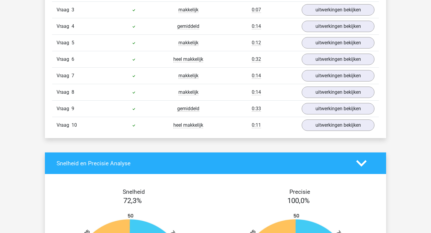
scroll to position [454, 0]
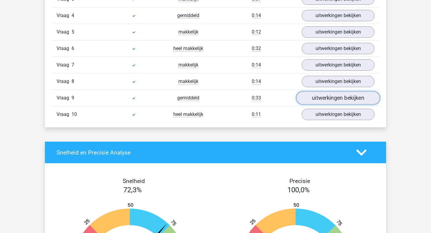
click at [347, 102] on link "uitwerkingen bekijken" at bounding box center [337, 97] width 83 height 13
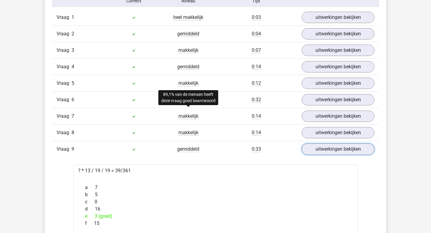
scroll to position [385, 0]
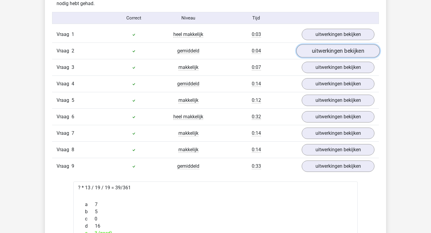
click at [316, 52] on link "uitwerkingen bekijken" at bounding box center [337, 51] width 83 height 13
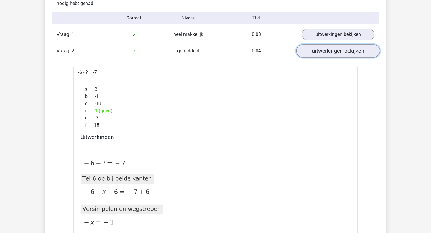
click at [316, 52] on link "uitwerkingen bekijken" at bounding box center [337, 51] width 83 height 13
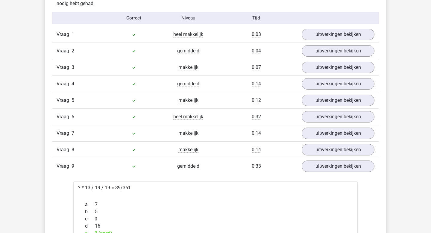
click at [322, 77] on div "Vraag 4 gemiddeld 0:14 uitwerkingen bekijken" at bounding box center [215, 83] width 327 height 16
click at [322, 78] on div "Vraag 4 gemiddeld 0:14 uitwerkingen bekijken" at bounding box center [215, 83] width 327 height 16
click at [322, 80] on link "uitwerkingen bekijken" at bounding box center [337, 83] width 83 height 13
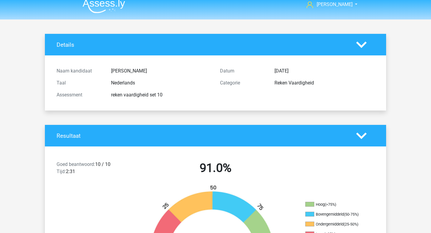
scroll to position [0, 0]
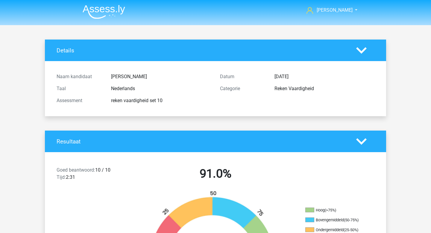
click at [107, 15] on img at bounding box center [104, 12] width 42 height 14
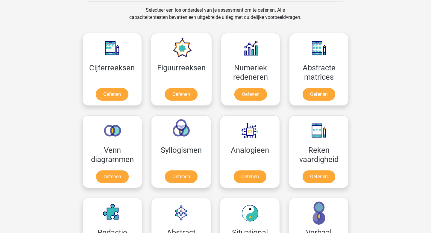
scroll to position [260, 0]
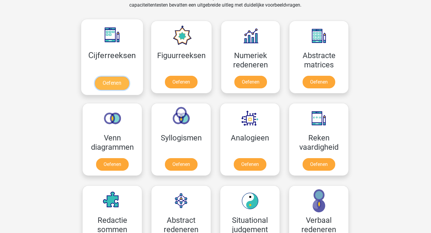
click at [115, 78] on link "Oefenen" at bounding box center [112, 83] width 34 height 13
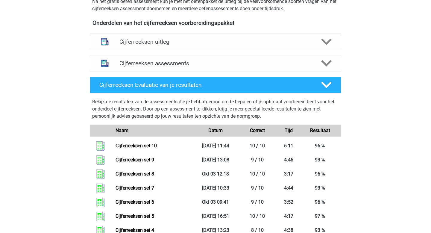
scroll to position [253, 0]
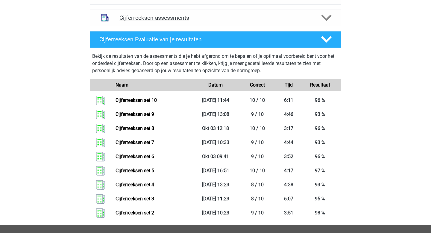
click at [175, 21] on h4 "Cijferreeksen assessments" at bounding box center [215, 17] width 192 height 7
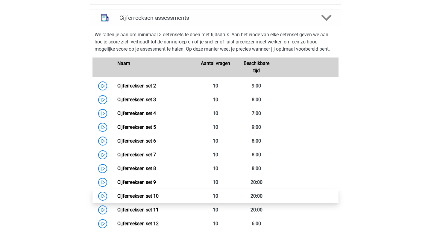
click at [158, 199] on link "Cijferreeksen set 10" at bounding box center [137, 196] width 41 height 6
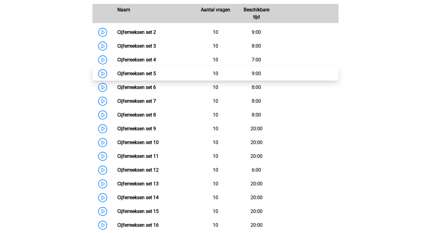
scroll to position [315, 0]
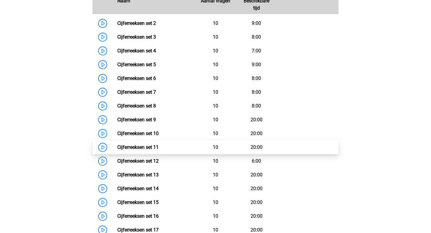
click at [158, 150] on link "Cijferreeksen set 11" at bounding box center [137, 147] width 41 height 6
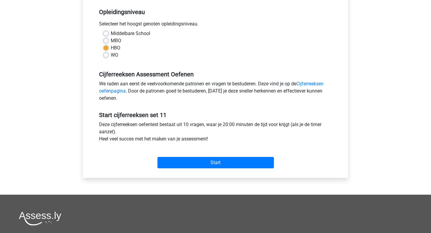
scroll to position [146, 0]
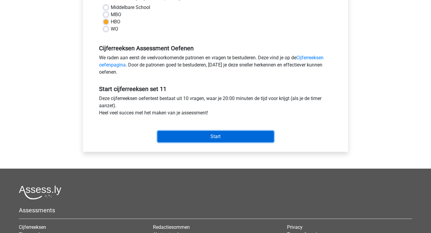
click at [195, 135] on input "Start" at bounding box center [215, 136] width 116 height 11
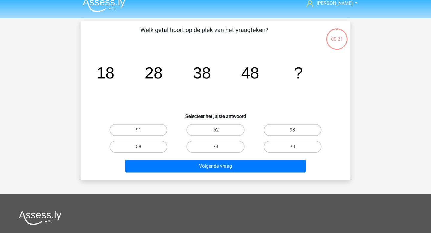
scroll to position [6, 0]
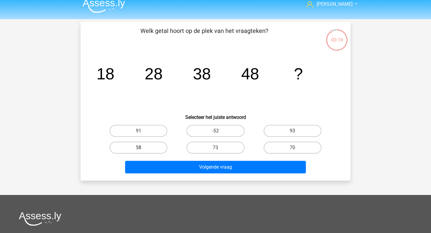
click at [146, 147] on label "58" at bounding box center [138, 147] width 58 height 12
click at [142, 147] on input "58" at bounding box center [140, 149] width 4 height 4
radio input "true"
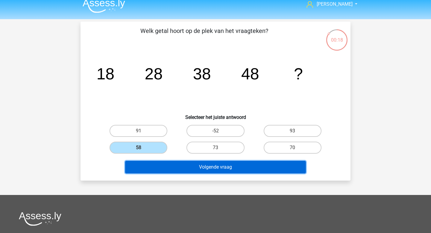
click at [167, 165] on button "Volgende vraag" at bounding box center [215, 167] width 181 height 13
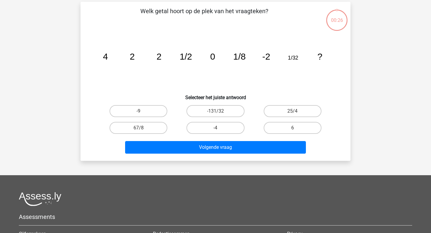
scroll to position [28, 0]
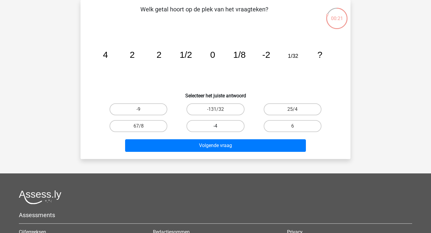
click at [210, 123] on label "-4" at bounding box center [215, 126] width 58 height 12
click at [215, 126] on input "-4" at bounding box center [217, 128] width 4 height 4
radio input "true"
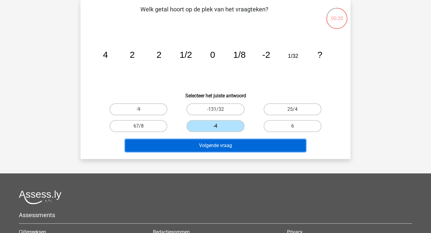
click at [221, 150] on button "Volgende vraag" at bounding box center [215, 145] width 181 height 13
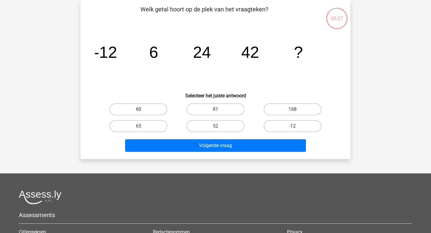
click at [152, 111] on label "60" at bounding box center [138, 109] width 58 height 12
click at [142, 111] on input "60" at bounding box center [140, 111] width 4 height 4
radio input "true"
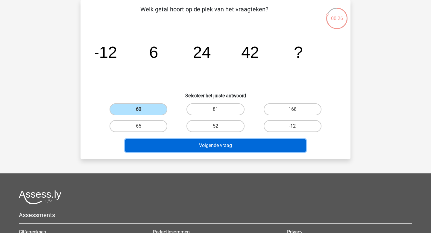
click at [181, 144] on button "Volgende vraag" at bounding box center [215, 145] width 181 height 13
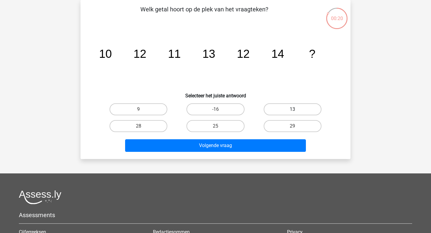
click at [292, 106] on label "13" at bounding box center [292, 109] width 58 height 12
click at [292, 109] on input "13" at bounding box center [294, 111] width 4 height 4
radio input "true"
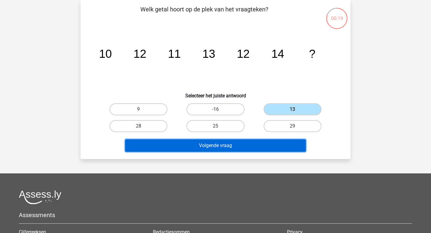
click at [235, 142] on button "Volgende vraag" at bounding box center [215, 145] width 181 height 13
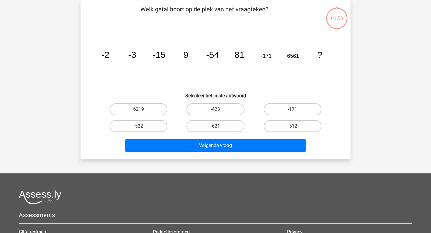
scroll to position [18, 0]
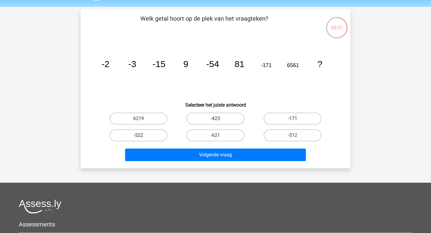
click at [162, 134] on label "-522" at bounding box center [138, 135] width 58 height 12
click at [142, 135] on input "-522" at bounding box center [140, 137] width 4 height 4
radio input "true"
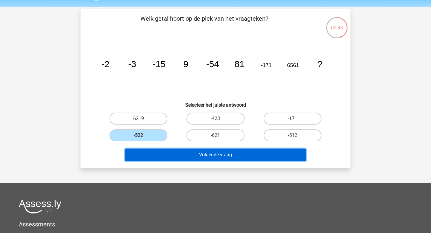
click at [205, 152] on button "Volgende vraag" at bounding box center [215, 154] width 181 height 13
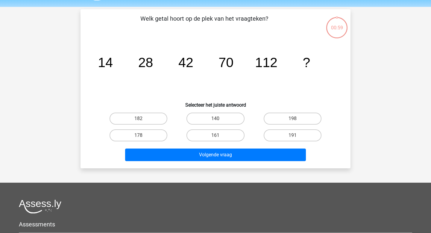
scroll to position [28, 0]
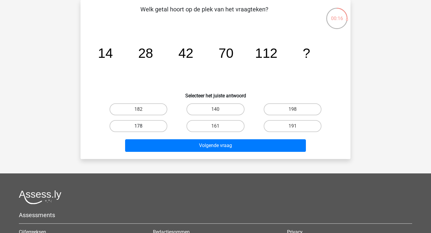
click at [161, 128] on label "178" at bounding box center [138, 126] width 58 height 12
click at [142, 128] on input "178" at bounding box center [140, 128] width 4 height 4
radio input "true"
click at [136, 111] on label "182" at bounding box center [138, 109] width 58 height 12
click at [138, 111] on input "182" at bounding box center [140, 111] width 4 height 4
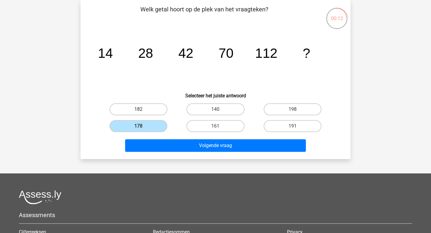
radio input "true"
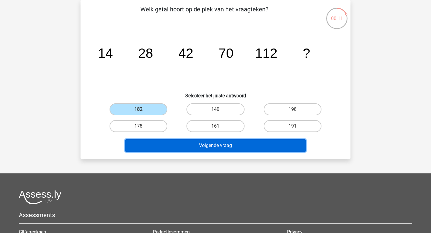
click at [181, 147] on button "Volgende vraag" at bounding box center [215, 145] width 181 height 13
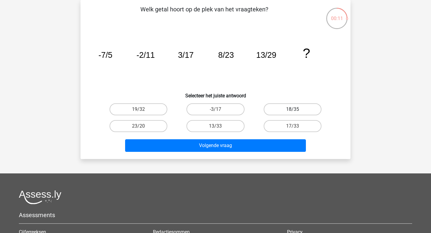
click at [276, 113] on label "18/35" at bounding box center [292, 109] width 58 height 12
click at [292, 113] on input "18/35" at bounding box center [294, 111] width 4 height 4
radio input "true"
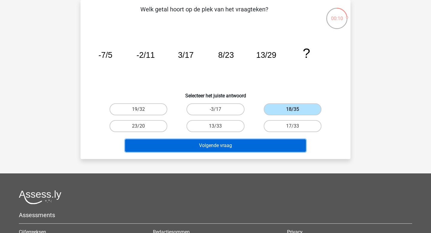
click at [229, 143] on button "Volgende vraag" at bounding box center [215, 145] width 181 height 13
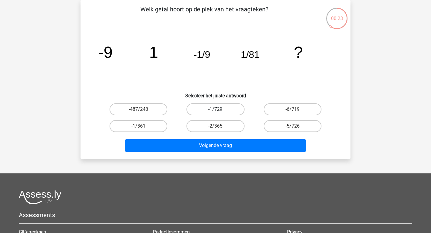
click at [239, 110] on label "-1/729" at bounding box center [215, 109] width 58 height 12
click at [219, 110] on input "-1/729" at bounding box center [217, 111] width 4 height 4
radio input "true"
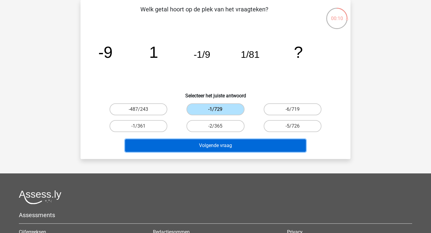
click at [229, 141] on button "Volgende vraag" at bounding box center [215, 145] width 181 height 13
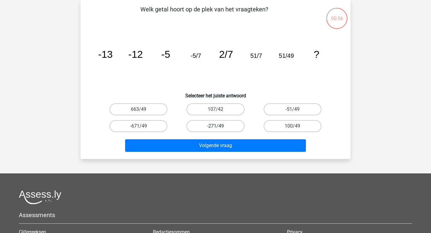
click at [231, 126] on label "-271/49" at bounding box center [215, 126] width 58 height 12
click at [219, 126] on input "-271/49" at bounding box center [217, 128] width 4 height 4
radio input "true"
click at [158, 110] on label "663/49" at bounding box center [138, 109] width 58 height 12
click at [142, 110] on input "663/49" at bounding box center [140, 111] width 4 height 4
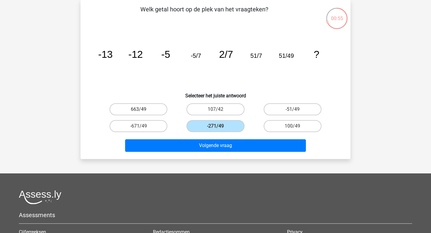
radio input "true"
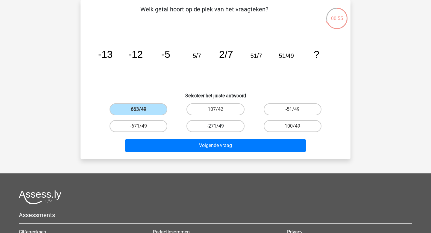
click at [216, 124] on label "-271/49" at bounding box center [215, 126] width 58 height 12
click at [216, 126] on input "-271/49" at bounding box center [217, 128] width 4 height 4
radio input "true"
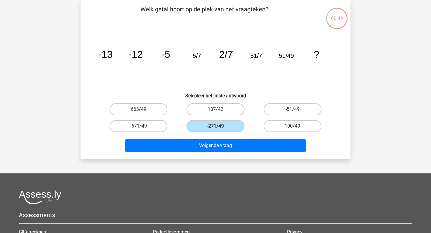
click at [157, 110] on label "663/49" at bounding box center [138, 109] width 58 height 12
click at [142, 110] on input "663/49" at bounding box center [140, 111] width 4 height 4
radio input "true"
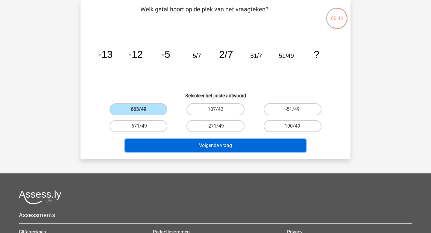
click at [227, 146] on button "Volgende vraag" at bounding box center [215, 145] width 181 height 13
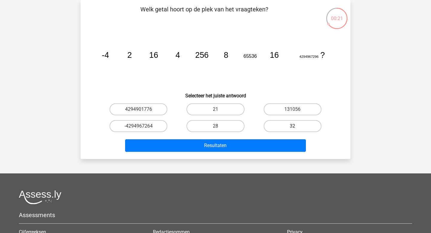
click at [268, 121] on label "32" at bounding box center [292, 126] width 58 height 12
click at [292, 126] on input "32" at bounding box center [294, 128] width 4 height 4
radio input "true"
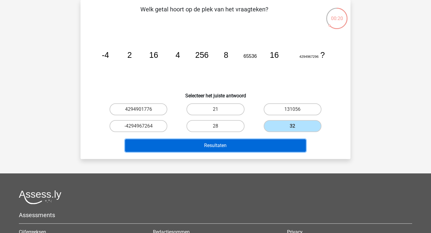
click at [251, 139] on button "Resultaten" at bounding box center [215, 145] width 181 height 13
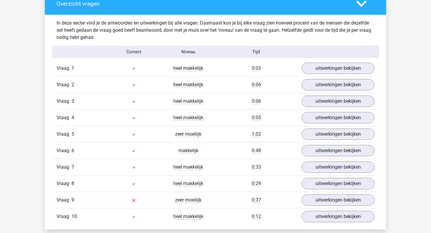
scroll to position [359, 0]
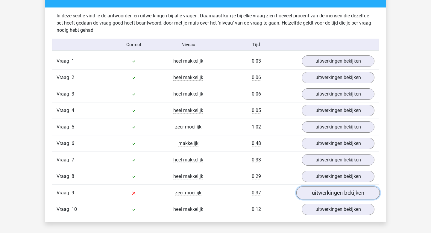
click at [318, 189] on link "uitwerkingen bekijken" at bounding box center [337, 192] width 83 height 13
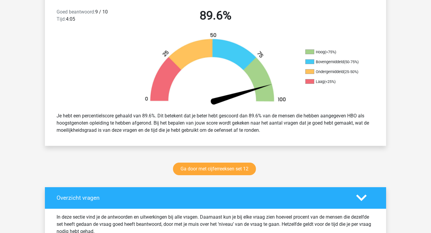
scroll to position [0, 0]
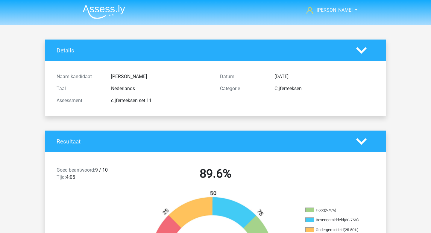
click at [110, 15] on img at bounding box center [104, 12] width 42 height 14
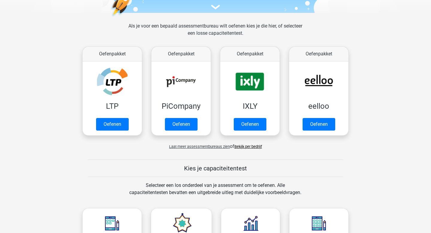
scroll to position [156, 0]
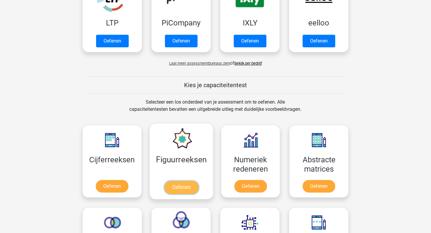
click at [179, 194] on link "Oefenen" at bounding box center [181, 187] width 34 height 13
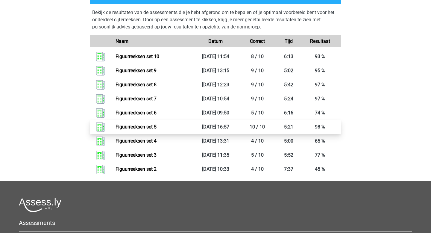
scroll to position [242, 0]
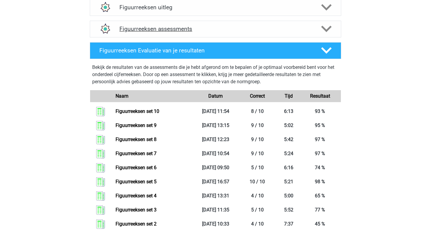
click at [172, 35] on div "Figuurreeksen assessments" at bounding box center [215, 29] width 251 height 17
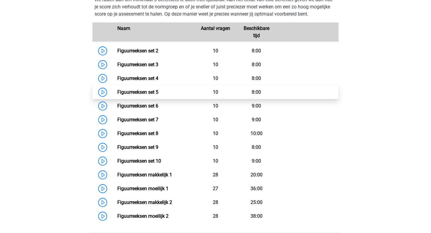
scroll to position [286, 0]
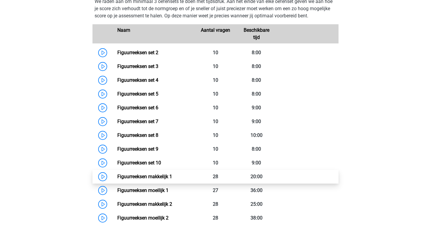
click at [170, 173] on link "Figuurreeksen makkelijk 1" at bounding box center [144, 176] width 55 height 6
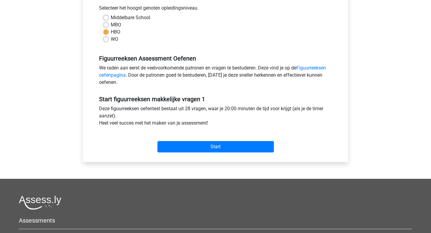
scroll to position [147, 0]
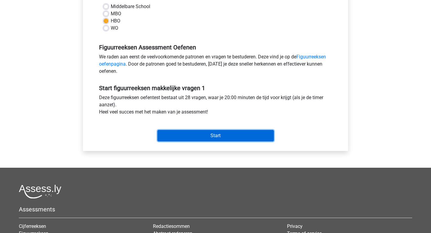
click at [214, 134] on input "Start" at bounding box center [215, 135] width 116 height 11
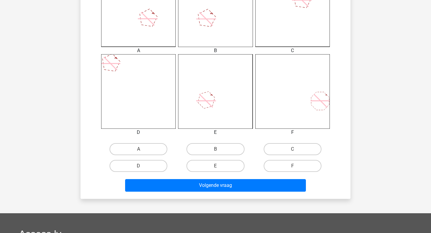
scroll to position [201, 0]
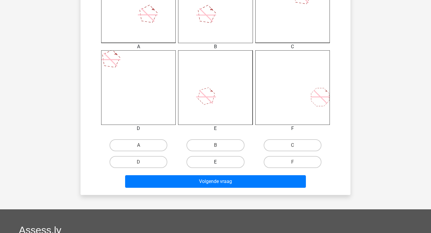
click at [227, 158] on label "E" at bounding box center [215, 162] width 58 height 12
click at [219, 162] on input "E" at bounding box center [217, 164] width 4 height 4
radio input "true"
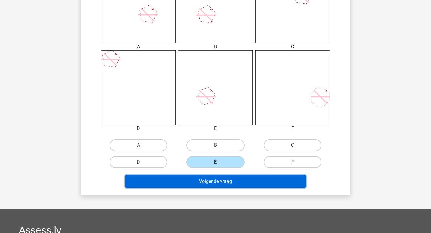
click at [225, 180] on button "Volgende vraag" at bounding box center [215, 181] width 181 height 13
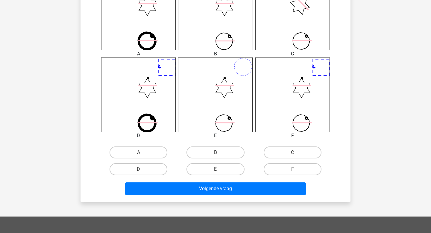
scroll to position [194, 0]
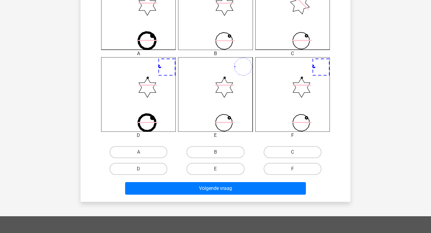
click at [272, 175] on div "F" at bounding box center [292, 168] width 77 height 17
click at [278, 169] on label "F" at bounding box center [292, 169] width 58 height 12
click at [292, 169] on input "F" at bounding box center [294, 171] width 4 height 4
radio input "true"
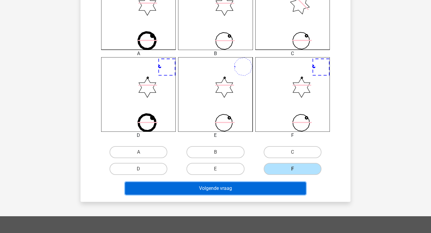
click at [254, 188] on button "Volgende vraag" at bounding box center [215, 188] width 181 height 13
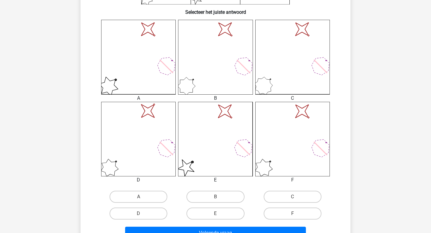
scroll to position [178, 0]
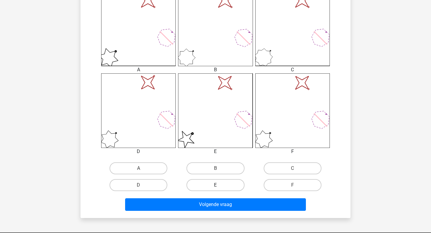
click at [231, 188] on label "E" at bounding box center [215, 185] width 58 height 12
click at [219, 188] on input "E" at bounding box center [217, 187] width 4 height 4
radio input "true"
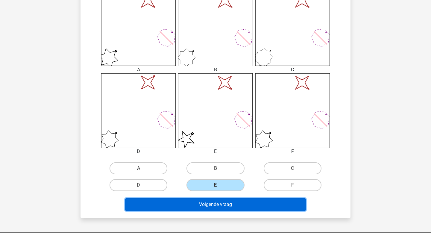
click at [229, 207] on button "Volgende vraag" at bounding box center [215, 204] width 181 height 13
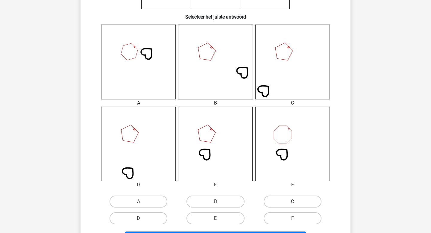
scroll to position [146, 0]
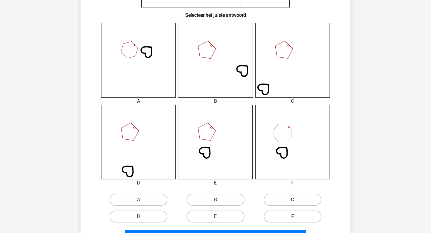
click at [234, 212] on label "E" at bounding box center [215, 216] width 58 height 12
click at [219, 216] on input "E" at bounding box center [217, 218] width 4 height 4
radio input "true"
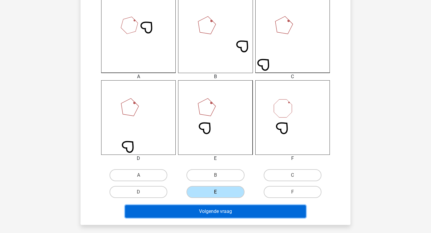
click at [244, 214] on button "Volgende vraag" at bounding box center [215, 211] width 181 height 13
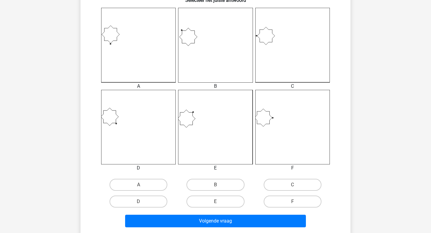
scroll to position [172, 0]
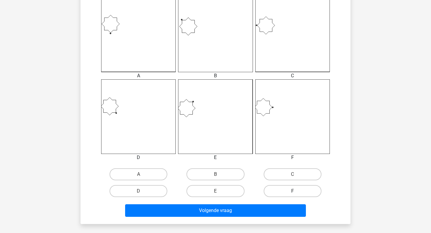
click at [284, 189] on label "F" at bounding box center [292, 191] width 58 height 12
click at [292, 191] on input "F" at bounding box center [294, 193] width 4 height 4
radio input "true"
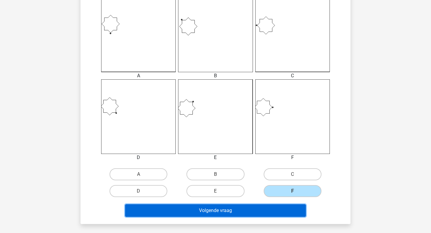
click at [265, 210] on button "Volgende vraag" at bounding box center [215, 210] width 181 height 13
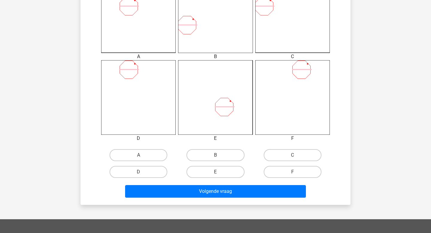
scroll to position [201, 0]
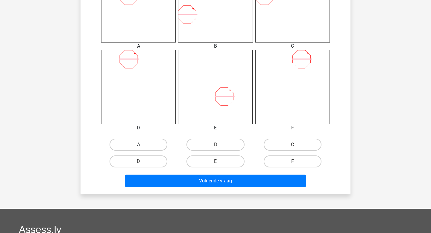
click at [148, 139] on label "A" at bounding box center [138, 144] width 58 height 12
click at [142, 144] on input "A" at bounding box center [140, 146] width 4 height 4
radio input "true"
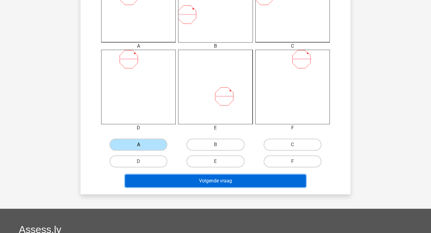
click at [184, 177] on button "Volgende vraag" at bounding box center [215, 180] width 181 height 13
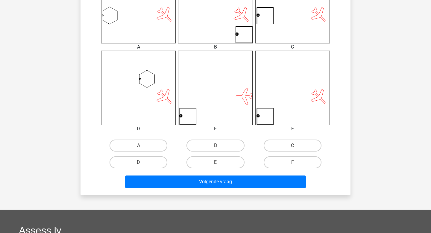
scroll to position [202, 0]
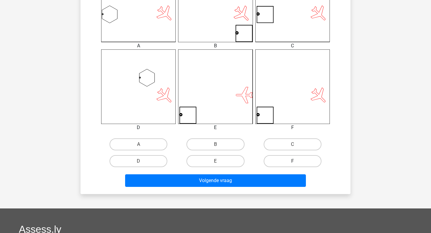
click at [278, 157] on label "F" at bounding box center [292, 161] width 58 height 12
click at [292, 161] on input "F" at bounding box center [294, 163] width 4 height 4
radio input "true"
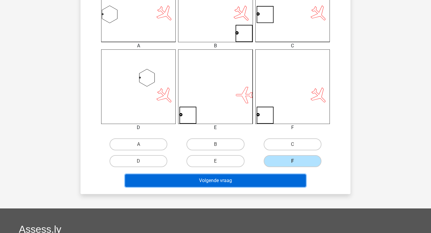
click at [260, 180] on button "Volgende vraag" at bounding box center [215, 180] width 181 height 13
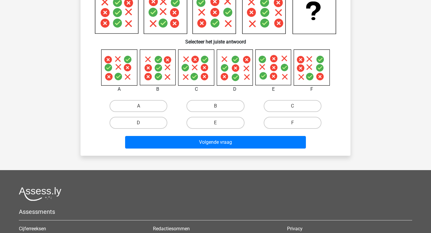
scroll to position [68, 0]
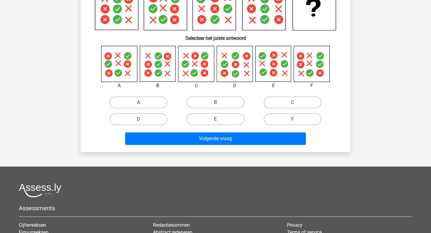
click at [149, 102] on label "A" at bounding box center [138, 102] width 58 height 12
click at [142, 102] on input "A" at bounding box center [140, 104] width 4 height 4
radio input "true"
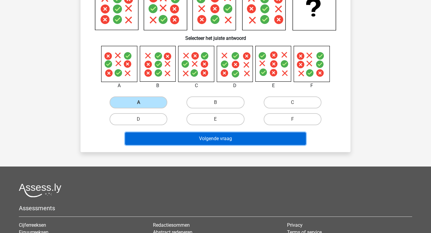
click at [208, 142] on button "Volgende vraag" at bounding box center [215, 138] width 181 height 13
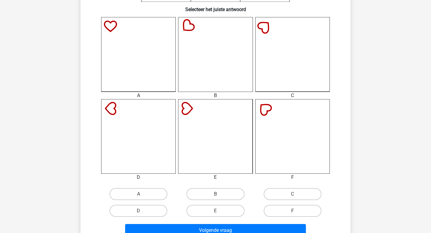
scroll to position [182, 0]
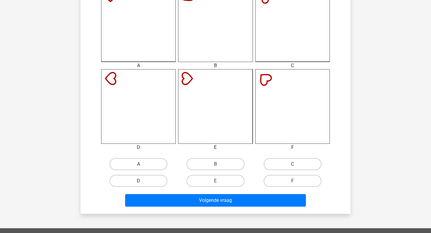
click at [154, 182] on label "D" at bounding box center [138, 181] width 58 height 12
click at [142, 182] on input "D" at bounding box center [140, 183] width 4 height 4
radio input "true"
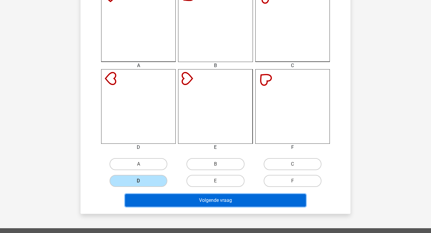
click at [182, 199] on button "Volgende vraag" at bounding box center [215, 200] width 181 height 13
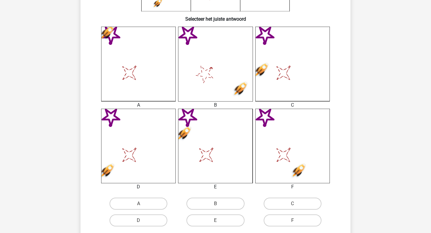
scroll to position [150, 0]
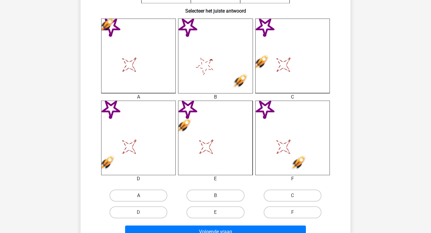
click at [162, 195] on label "A" at bounding box center [138, 195] width 58 height 12
click at [142, 195] on input "A" at bounding box center [140, 197] width 4 height 4
radio input "true"
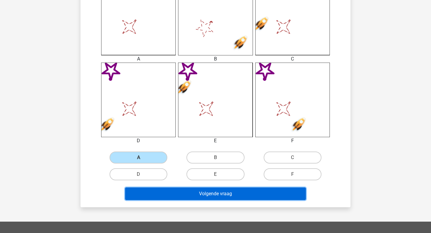
click at [218, 194] on button "Volgende vraag" at bounding box center [215, 193] width 181 height 13
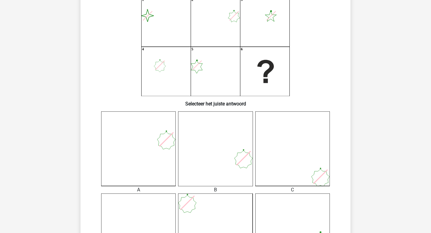
scroll to position [177, 0]
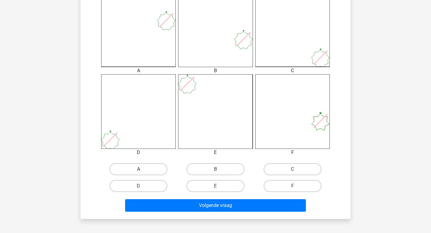
click at [144, 164] on label "A" at bounding box center [138, 169] width 58 height 12
click at [142, 169] on input "A" at bounding box center [140, 171] width 4 height 4
radio input "true"
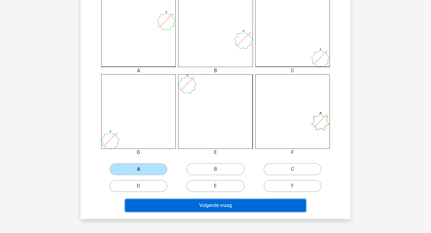
click at [233, 208] on button "Volgende vraag" at bounding box center [215, 205] width 181 height 13
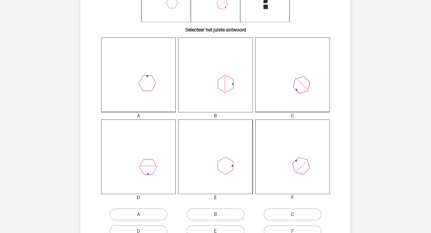
scroll to position [167, 0]
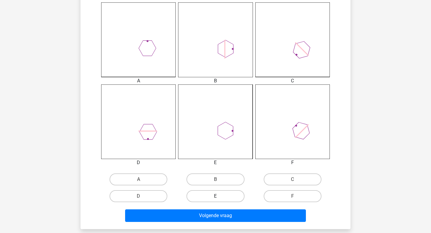
click at [230, 196] on label "E" at bounding box center [215, 196] width 58 height 12
click at [219, 196] on input "E" at bounding box center [217, 198] width 4 height 4
radio input "true"
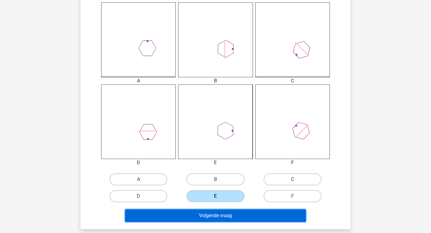
click at [227, 219] on button "Volgende vraag" at bounding box center [215, 215] width 181 height 13
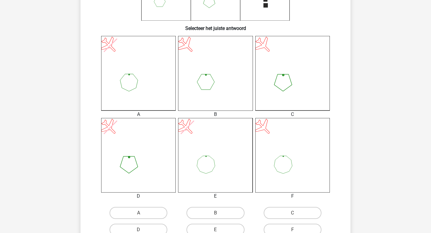
scroll to position [134, 0]
click at [277, 210] on label "C" at bounding box center [292, 212] width 58 height 12
click at [292, 212] on input "C" at bounding box center [294, 214] width 4 height 4
radio input "true"
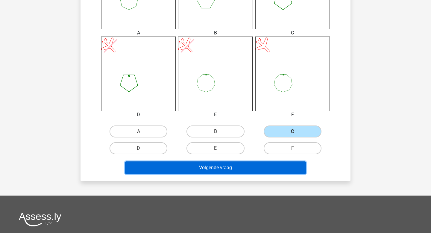
click at [260, 169] on button "Volgende vraag" at bounding box center [215, 167] width 181 height 13
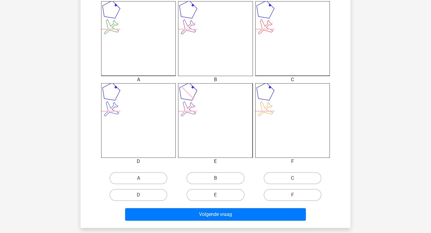
scroll to position [180, 0]
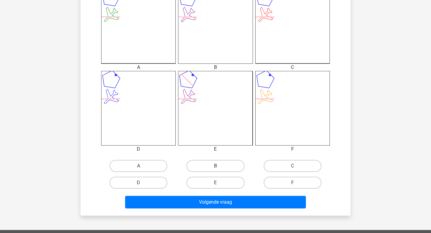
click at [216, 171] on label "B" at bounding box center [215, 166] width 58 height 12
click at [216, 170] on input "B" at bounding box center [217, 168] width 4 height 4
radio input "true"
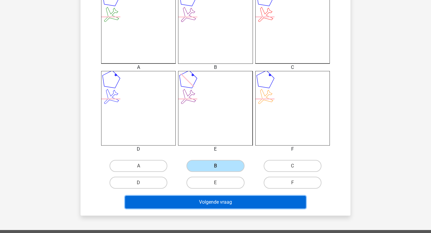
click at [217, 197] on button "Volgende vraag" at bounding box center [215, 202] width 181 height 13
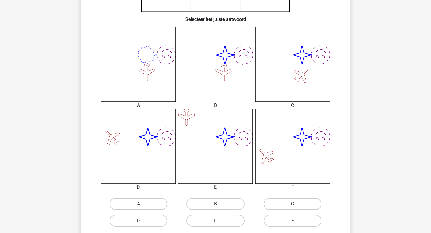
scroll to position [150, 0]
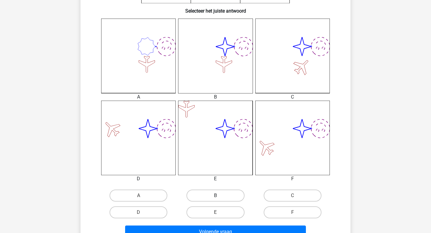
click at [206, 199] on label "B" at bounding box center [215, 195] width 58 height 12
click at [215, 199] on input "B" at bounding box center [217, 197] width 4 height 4
radio input "true"
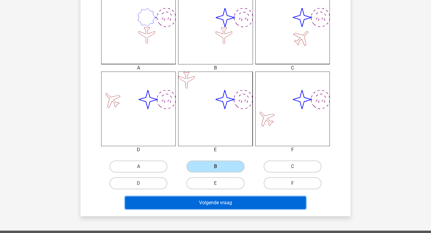
click at [205, 200] on button "Volgende vraag" at bounding box center [215, 202] width 181 height 13
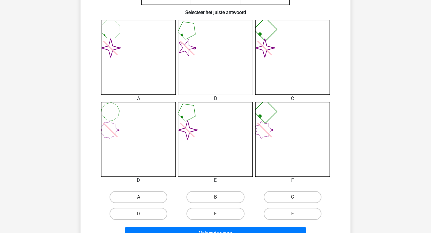
scroll to position [155, 0]
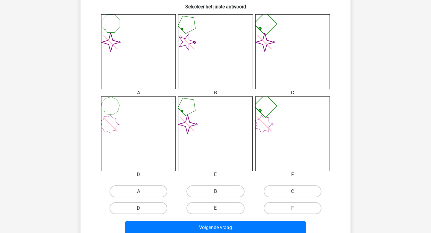
click at [147, 208] on label "D" at bounding box center [138, 208] width 58 height 12
click at [142, 208] on input "D" at bounding box center [140, 210] width 4 height 4
radio input "true"
click at [294, 195] on label "C" at bounding box center [292, 191] width 58 height 12
click at [294, 195] on input "C" at bounding box center [294, 193] width 4 height 4
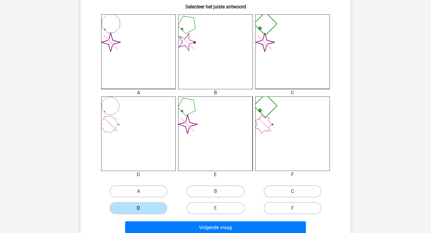
radio input "true"
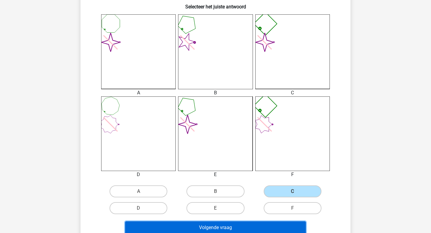
click at [238, 229] on button "Volgende vraag" at bounding box center [215, 227] width 181 height 13
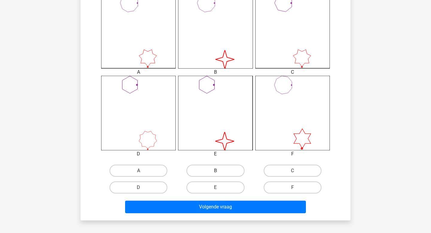
scroll to position [178, 0]
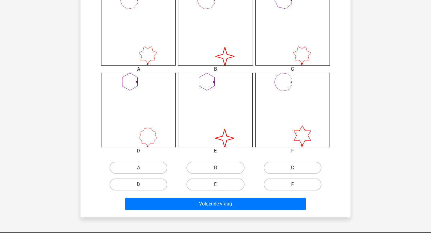
click at [225, 169] on label "B" at bounding box center [215, 167] width 58 height 12
click at [219, 169] on input "B" at bounding box center [217, 169] width 4 height 4
radio input "true"
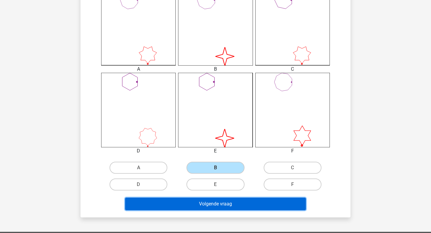
click at [257, 205] on button "Volgende vraag" at bounding box center [215, 203] width 181 height 13
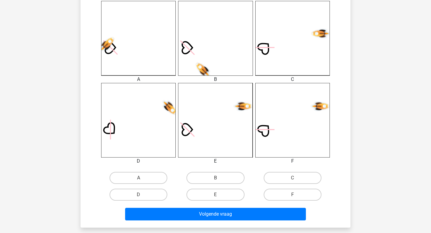
scroll to position [169, 0]
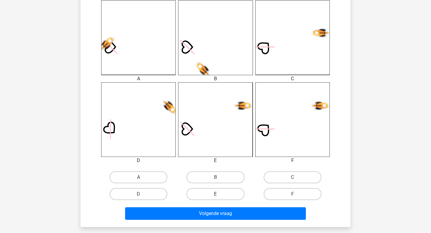
click at [225, 191] on label "E" at bounding box center [215, 194] width 58 height 12
click at [219, 194] on input "E" at bounding box center [217, 196] width 4 height 4
radio input "true"
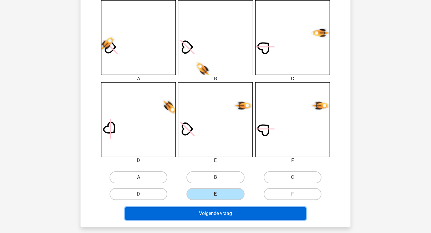
click at [245, 217] on button "Volgende vraag" at bounding box center [215, 213] width 181 height 13
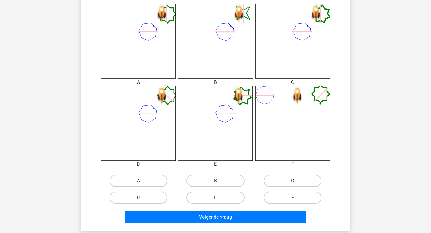
scroll to position [170, 0]
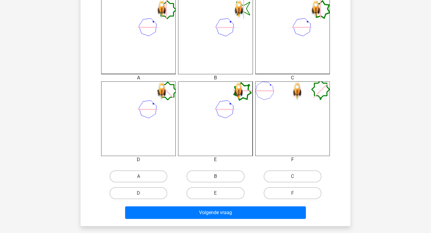
click at [219, 171] on label "B" at bounding box center [215, 176] width 58 height 12
click at [219, 176] on input "B" at bounding box center [217, 178] width 4 height 4
radio input "true"
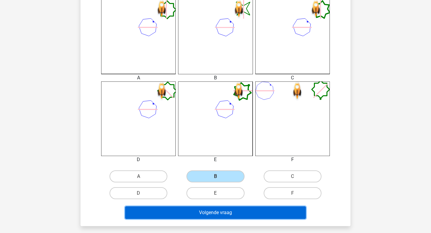
click at [220, 214] on button "Volgende vraag" at bounding box center [215, 212] width 181 height 13
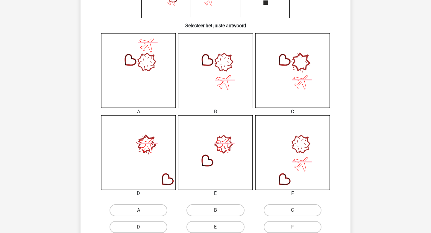
scroll to position [156, 0]
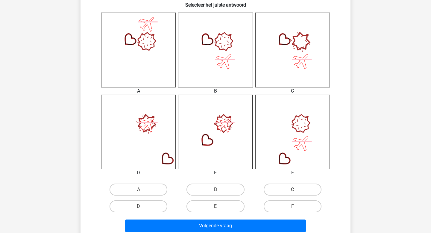
click at [215, 192] on input "B" at bounding box center [217, 191] width 4 height 4
radio input "true"
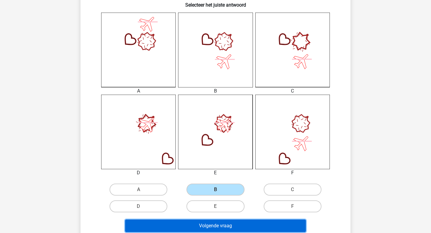
click at [212, 222] on button "Volgende vraag" at bounding box center [215, 225] width 181 height 13
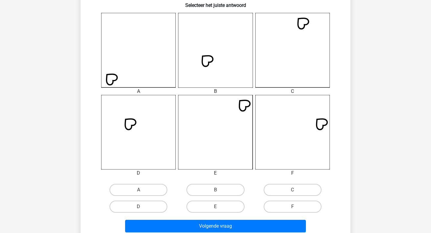
scroll to position [166, 0]
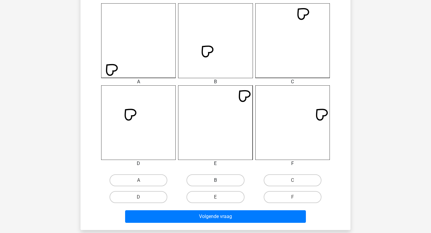
click at [219, 184] on label "B" at bounding box center [215, 180] width 58 height 12
click at [219, 184] on input "B" at bounding box center [217, 182] width 4 height 4
radio input "true"
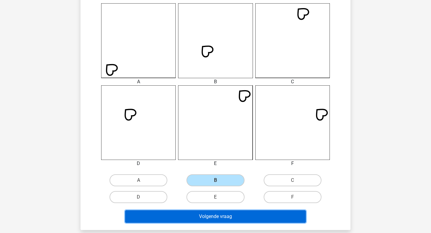
click at [227, 216] on button "Volgende vraag" at bounding box center [215, 216] width 181 height 13
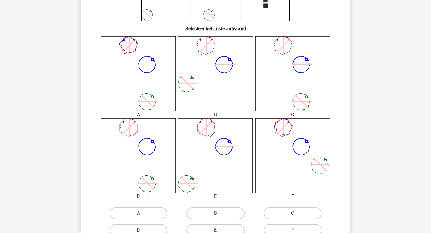
scroll to position [137, 0]
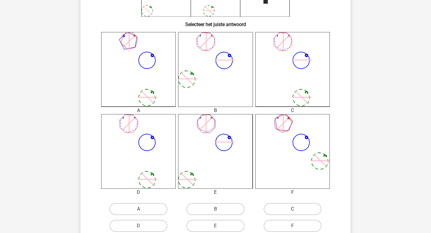
click at [288, 209] on label "C" at bounding box center [292, 209] width 58 height 12
click at [292, 209] on input "C" at bounding box center [294, 211] width 4 height 4
radio input "true"
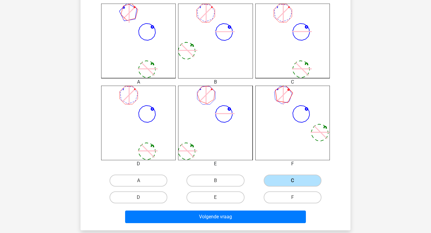
scroll to position [180, 0]
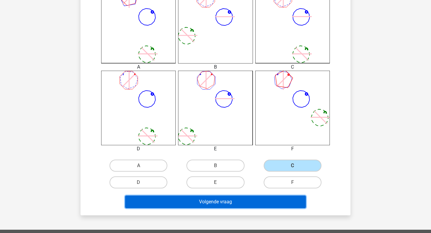
click at [257, 200] on button "Volgende vraag" at bounding box center [215, 201] width 181 height 13
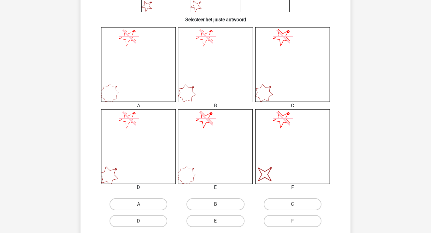
scroll to position [154, 0]
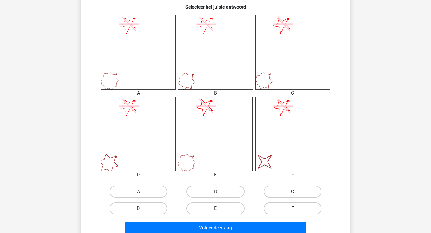
click at [281, 205] on label "F" at bounding box center [292, 208] width 58 height 12
click at [292, 208] on input "F" at bounding box center [294, 210] width 4 height 4
radio input "true"
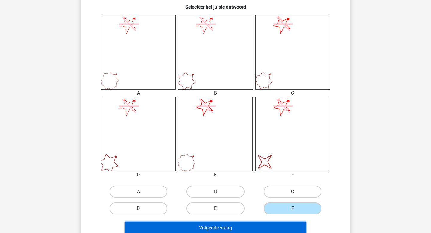
click at [260, 227] on button "Volgende vraag" at bounding box center [215, 227] width 181 height 13
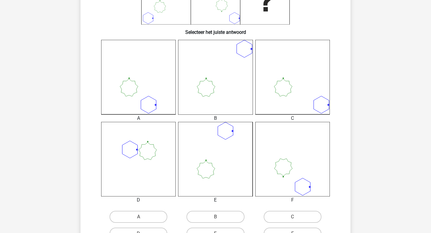
scroll to position [130, 0]
click at [143, 225] on div "D" at bounding box center [138, 232] width 77 height 17
click at [146, 222] on label "A" at bounding box center [138, 216] width 58 height 12
click at [142, 220] on input "A" at bounding box center [140, 218] width 4 height 4
radio input "true"
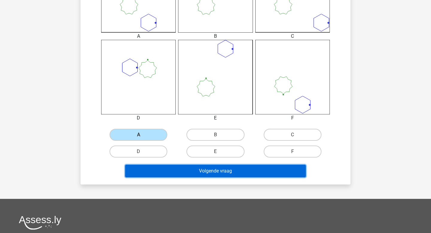
click at [218, 175] on button "Volgende vraag" at bounding box center [215, 170] width 181 height 13
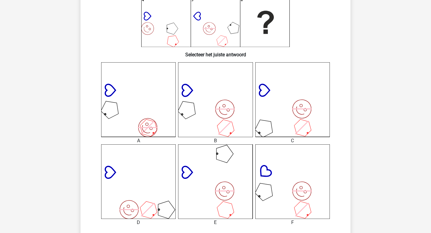
scroll to position [150, 0]
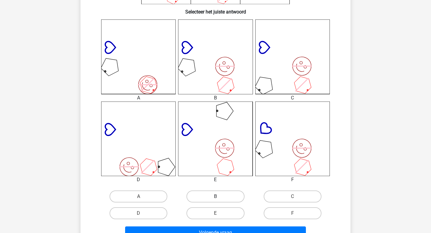
click at [219, 194] on label "B" at bounding box center [215, 196] width 58 height 12
click at [219, 196] on input "B" at bounding box center [217, 198] width 4 height 4
radio input "true"
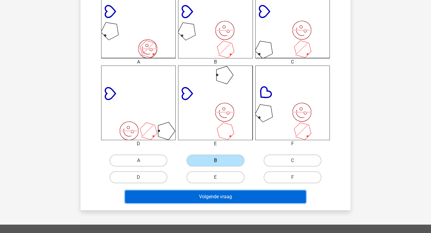
click at [219, 199] on button "Volgende vraag" at bounding box center [215, 196] width 181 height 13
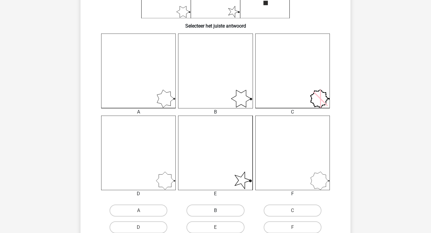
scroll to position [150, 0]
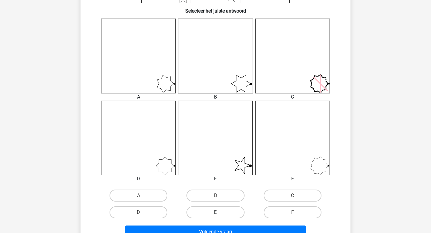
click at [224, 212] on label "E" at bounding box center [215, 212] width 58 height 12
click at [219, 212] on input "E" at bounding box center [217, 214] width 4 height 4
radio input "true"
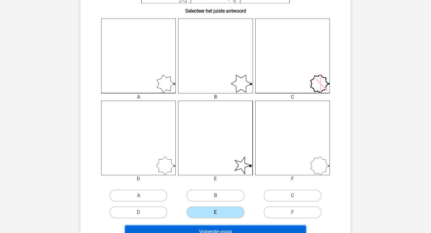
click at [222, 227] on button "Volgende vraag" at bounding box center [215, 231] width 181 height 13
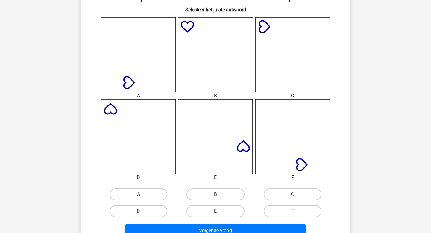
scroll to position [156, 0]
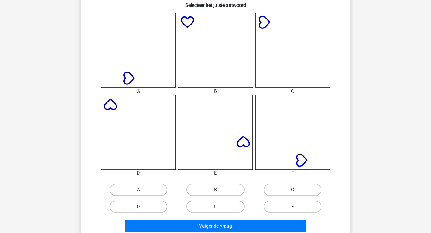
click at [153, 208] on label "D" at bounding box center [138, 206] width 58 height 12
click at [142, 208] on input "D" at bounding box center [140, 208] width 4 height 4
radio input "true"
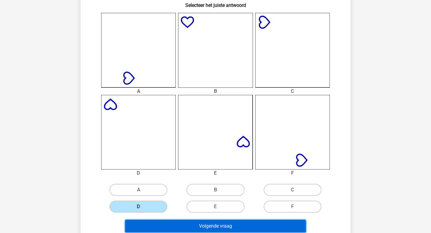
click at [182, 223] on button "Volgende vraag" at bounding box center [215, 225] width 181 height 13
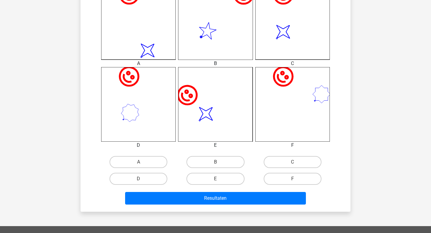
scroll to position [188, 0]
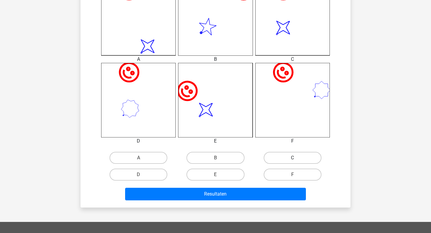
click at [278, 155] on label "C" at bounding box center [292, 158] width 58 height 12
click at [292, 158] on input "C" at bounding box center [294, 160] width 4 height 4
radio input "true"
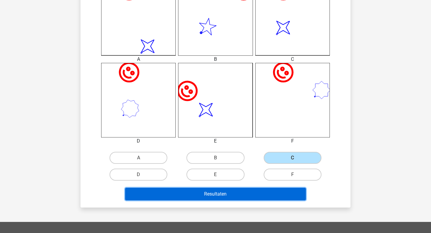
click at [251, 193] on button "Resultaten" at bounding box center [215, 193] width 181 height 13
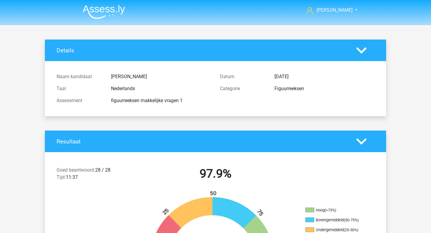
click at [91, 8] on img at bounding box center [104, 12] width 42 height 14
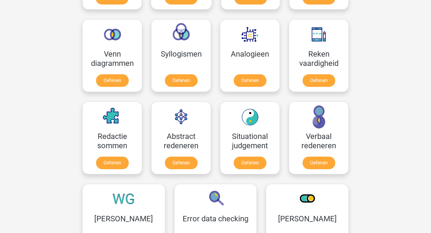
scroll to position [325, 0]
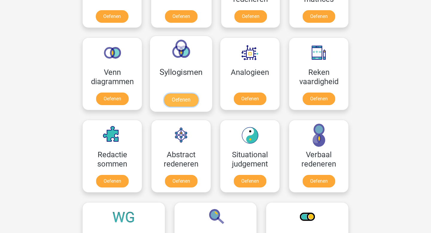
click at [172, 106] on link "Oefenen" at bounding box center [181, 99] width 34 height 13
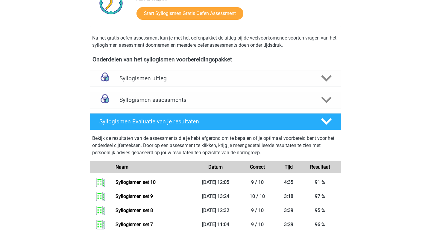
scroll to position [182, 0]
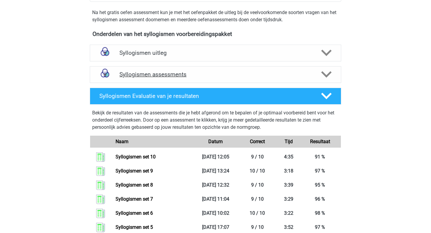
click at [183, 71] on h4 "Syllogismen assessments" at bounding box center [215, 74] width 192 height 7
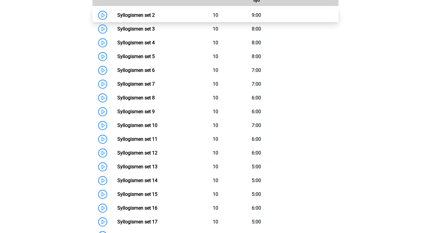
scroll to position [309, 0]
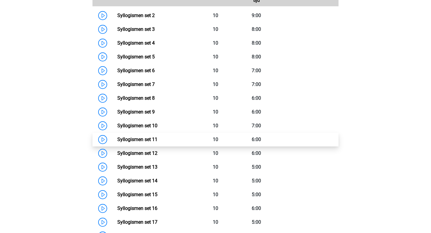
click at [157, 142] on link "Syllogismen set 11" at bounding box center [137, 139] width 40 height 6
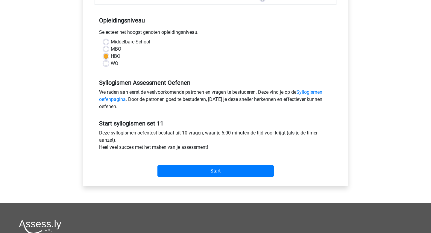
scroll to position [177, 0]
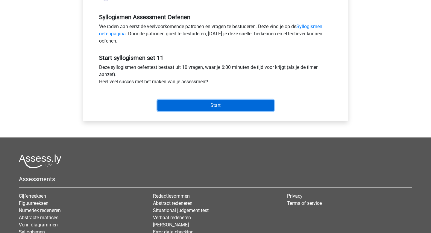
click at [215, 108] on input "Start" at bounding box center [215, 105] width 116 height 11
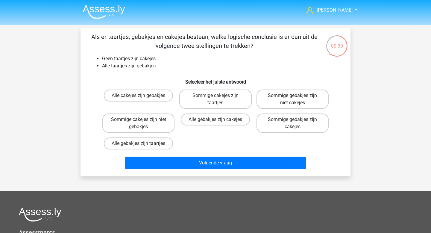
click at [306, 106] on label "Sommige gebakjes zijn niet cakejes" at bounding box center [292, 98] width 72 height 19
click at [296, 99] on input "Sommige gebakjes zijn niet cakejes" at bounding box center [294, 97] width 4 height 4
radio input "true"
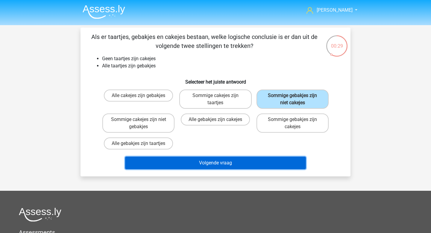
click at [235, 166] on button "Volgende vraag" at bounding box center [215, 162] width 181 height 13
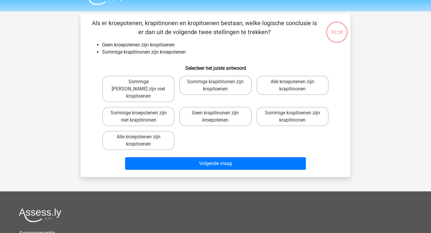
scroll to position [12, 0]
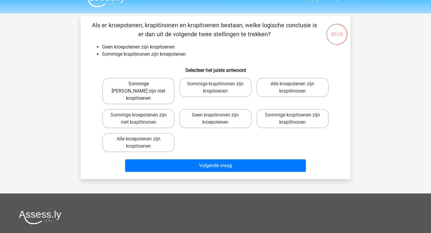
click at [147, 87] on label "Sommige [PERSON_NAME] zijn niet kropitoenen" at bounding box center [138, 91] width 72 height 26
click at [142, 87] on input "Sommige [PERSON_NAME] zijn niet kropitoenen" at bounding box center [140, 86] width 4 height 4
radio input "true"
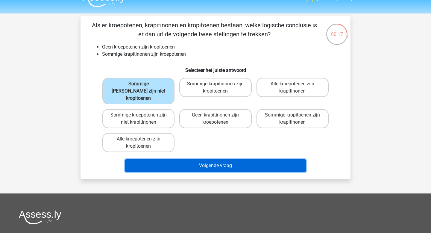
click at [237, 159] on button "Volgende vraag" at bounding box center [215, 165] width 181 height 13
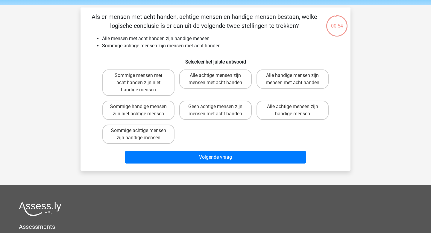
scroll to position [19, 0]
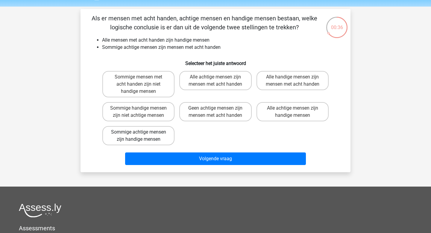
click at [158, 145] on label "Sommige achtige mensen zijn handige mensen" at bounding box center [138, 135] width 72 height 19
click at [142, 136] on input "Sommige achtige mensen zijn handige mensen" at bounding box center [140, 134] width 4 height 4
radio input "true"
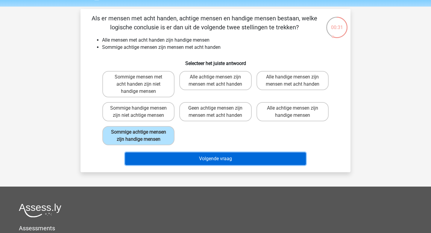
click at [200, 165] on button "Volgende vraag" at bounding box center [215, 158] width 181 height 13
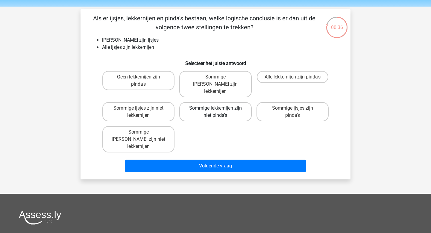
click at [223, 111] on label "Sommige lekkernijen zijn niet pinda's" at bounding box center [215, 111] width 72 height 19
click at [219, 111] on input "Sommige lekkernijen zijn niet pinda's" at bounding box center [217, 110] width 4 height 4
radio input "true"
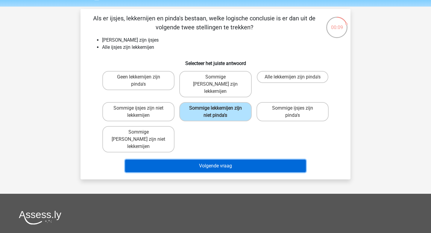
click at [226, 159] on button "Volgende vraag" at bounding box center [215, 165] width 181 height 13
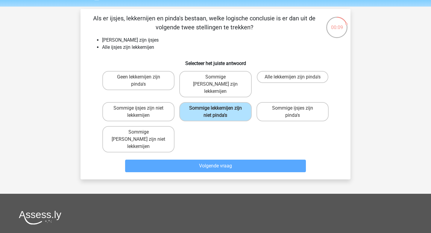
scroll to position [28, 0]
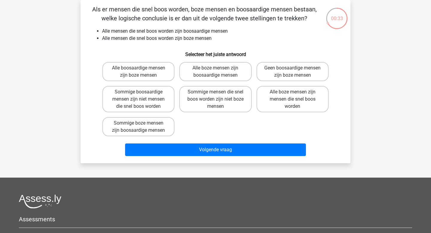
click at [141, 126] on input "Sommige boze mensen zijn boosaardige mensen" at bounding box center [140, 125] width 4 height 4
radio input "true"
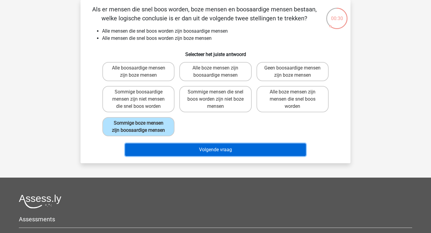
click at [192, 153] on button "Volgende vraag" at bounding box center [215, 149] width 181 height 13
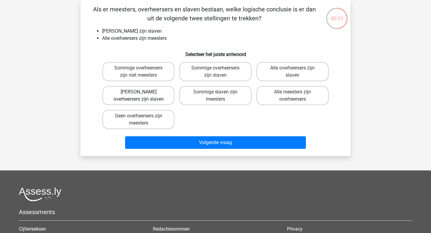
click at [136, 96] on label "Geen overheersers zijn slaven" at bounding box center [138, 95] width 72 height 19
click at [138, 96] on input "Geen overheersers zijn slaven" at bounding box center [140, 94] width 4 height 4
radio input "true"
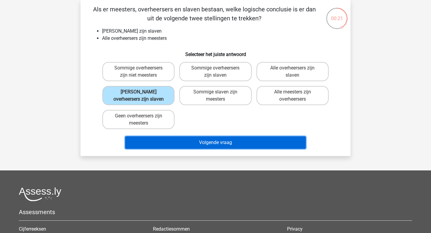
click at [199, 143] on button "Volgende vraag" at bounding box center [215, 142] width 181 height 13
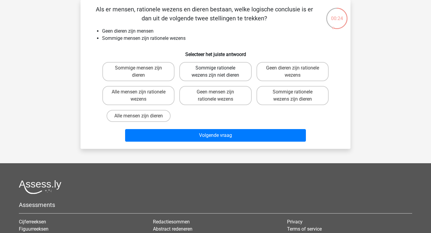
click at [235, 77] on label "Sommige rationele wezens zijn niet dieren" at bounding box center [215, 71] width 72 height 19
click at [219, 72] on input "Sommige rationele wezens zijn niet dieren" at bounding box center [217, 70] width 4 height 4
radio input "true"
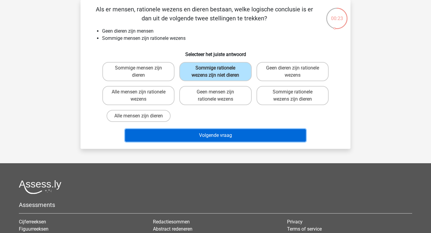
click at [193, 138] on button "Volgende vraag" at bounding box center [215, 135] width 181 height 13
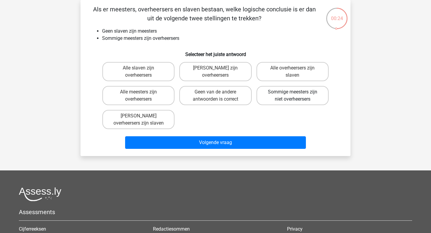
click at [286, 100] on label "Sommige meesters zijn niet overheersers" at bounding box center [292, 95] width 72 height 19
click at [292, 96] on input "Sommige meesters zijn niet overheersers" at bounding box center [294, 94] width 4 height 4
radio input "true"
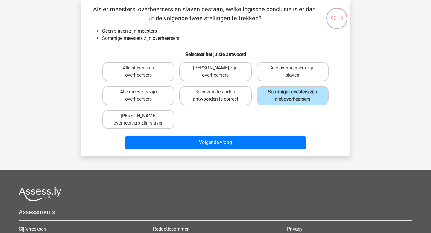
click at [222, 98] on label "Geen van de andere antwoorden is correct" at bounding box center [215, 95] width 72 height 19
click at [219, 96] on input "Geen van de andere antwoorden is correct" at bounding box center [217, 94] width 4 height 4
radio input "true"
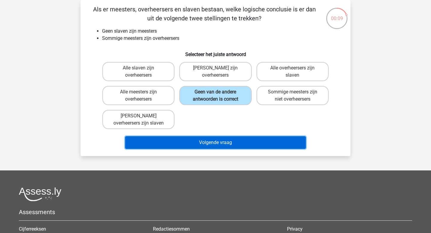
click at [222, 137] on button "Volgende vraag" at bounding box center [215, 142] width 181 height 13
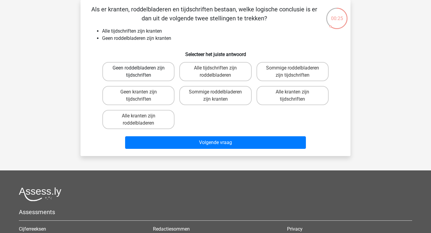
click at [166, 71] on label "Geen roddelbladeren zijn tijdschriften" at bounding box center [138, 71] width 72 height 19
click at [142, 71] on input "Geen roddelbladeren zijn tijdschriften" at bounding box center [140, 70] width 4 height 4
radio input "true"
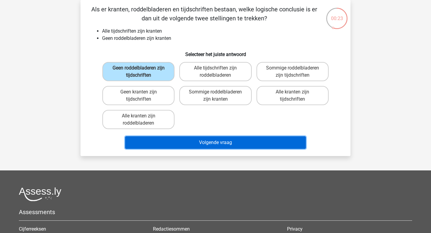
click at [222, 142] on button "Volgende vraag" at bounding box center [215, 142] width 181 height 13
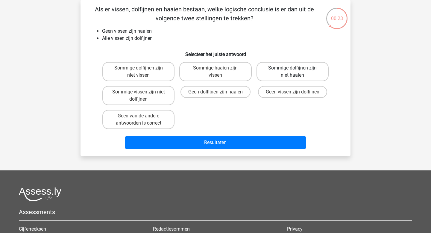
click at [295, 74] on label "Sommige dolfijnen zijn niet haaien" at bounding box center [292, 71] width 72 height 19
click at [295, 72] on input "Sommige dolfijnen zijn niet haaien" at bounding box center [294, 70] width 4 height 4
radio input "true"
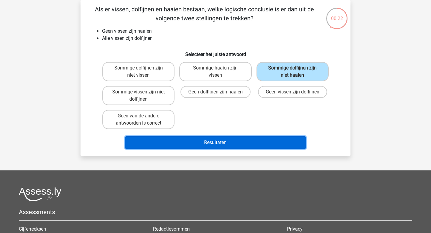
click at [228, 141] on button "Resultaten" at bounding box center [215, 142] width 181 height 13
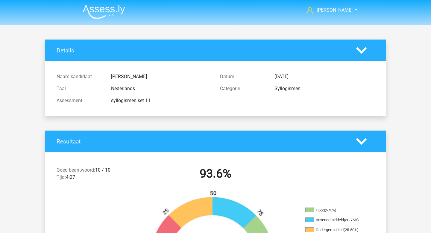
click at [108, 14] on img at bounding box center [104, 12] width 42 height 14
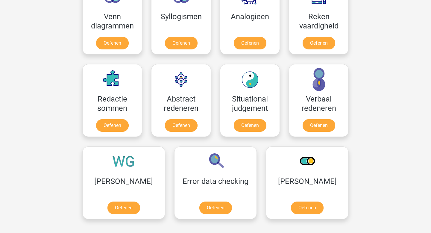
scroll to position [310, 0]
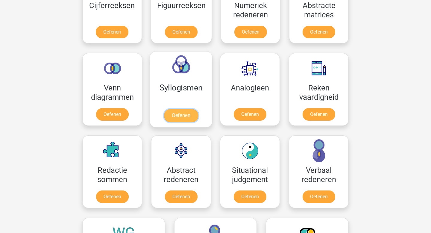
click at [179, 115] on link "Oefenen" at bounding box center [181, 115] width 34 height 13
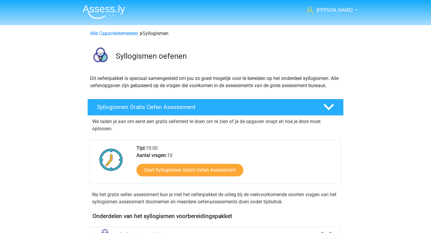
click at [102, 54] on img at bounding box center [100, 56] width 25 height 25
click at [103, 12] on img at bounding box center [104, 12] width 42 height 14
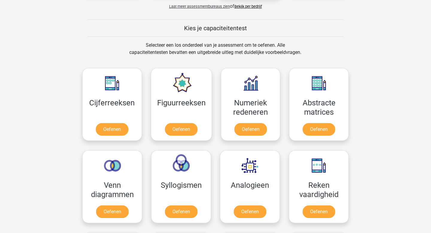
scroll to position [250, 0]
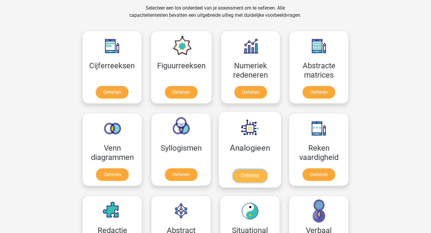
click at [249, 174] on link "Oefenen" at bounding box center [250, 175] width 34 height 13
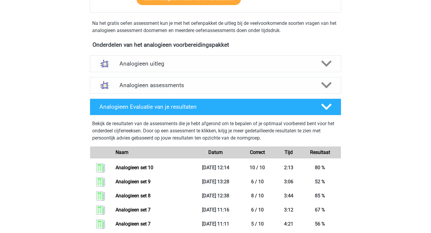
scroll to position [151, 0]
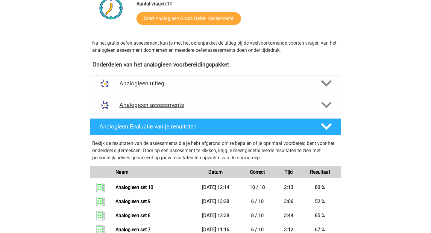
click at [156, 107] on h4 "Analogieen assessments" at bounding box center [215, 104] width 192 height 7
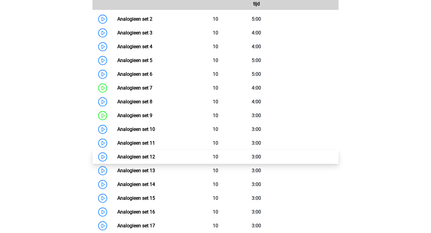
scroll to position [307, 0]
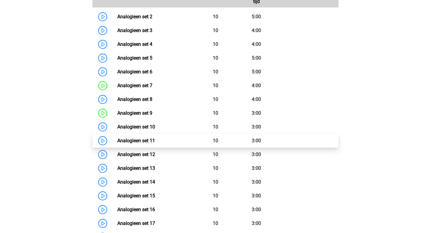
click at [155, 143] on link "Analogieen set 11" at bounding box center [136, 141] width 38 height 6
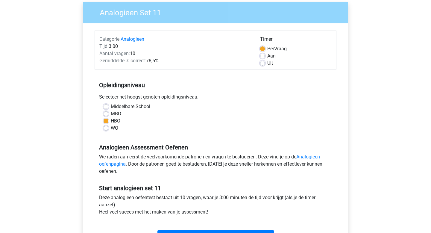
scroll to position [125, 0]
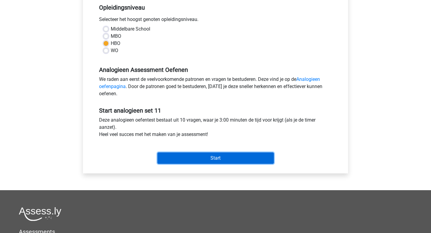
click at [198, 160] on input "Start" at bounding box center [215, 157] width 116 height 11
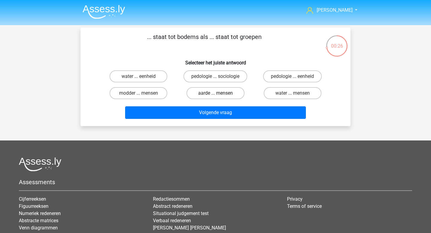
click at [227, 98] on label "aarde ... mensen" at bounding box center [215, 93] width 58 height 12
click at [219, 97] on input "aarde ... mensen" at bounding box center [217, 95] width 4 height 4
radio input "true"
click at [146, 95] on label "modder ... mensen" at bounding box center [138, 93] width 58 height 12
click at [142, 95] on input "modder ... mensen" at bounding box center [140, 95] width 4 height 4
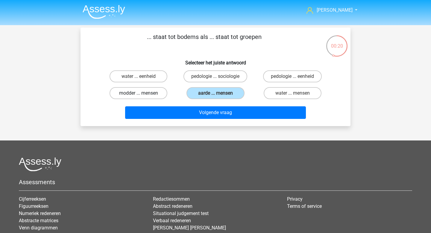
radio input "true"
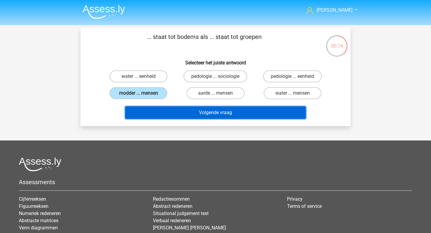
click at [211, 113] on button "Volgende vraag" at bounding box center [215, 112] width 181 height 13
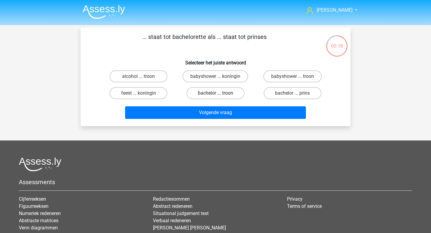
click at [205, 95] on label "bachelor ... troon" at bounding box center [215, 93] width 58 height 12
click at [215, 95] on input "bachelor ... troon" at bounding box center [217, 95] width 4 height 4
radio input "true"
click at [266, 93] on label "bachelor ... prins" at bounding box center [292, 93] width 58 height 12
click at [292, 93] on input "bachelor ... prins" at bounding box center [294, 95] width 4 height 4
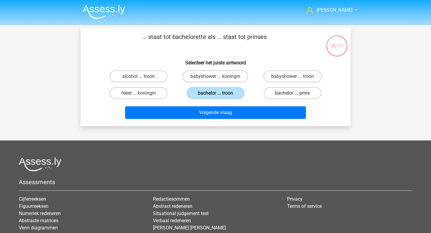
radio input "true"
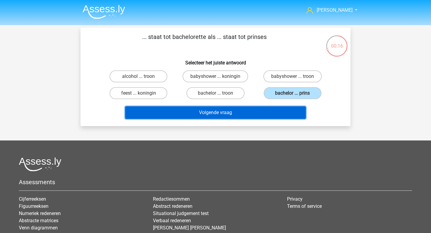
click at [256, 108] on button "Volgende vraag" at bounding box center [215, 112] width 181 height 13
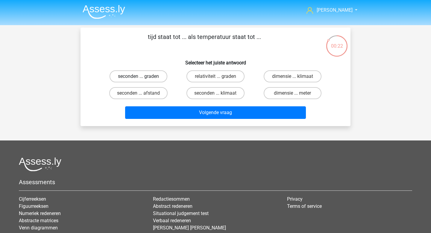
click at [154, 77] on label "seconden ... graden" at bounding box center [138, 76] width 58 height 12
click at [142, 77] on input "seconden ... graden" at bounding box center [140, 78] width 4 height 4
radio input "true"
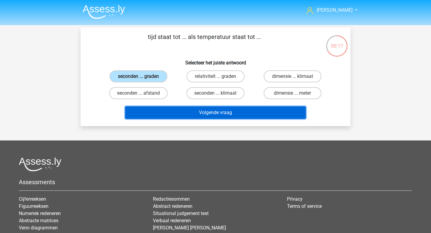
click at [216, 113] on button "Volgende vraag" at bounding box center [215, 112] width 181 height 13
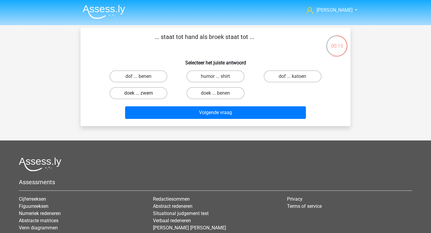
click at [157, 89] on label "doek ... zwem" at bounding box center [138, 93] width 58 height 12
click at [142, 93] on input "doek ... zwem" at bounding box center [140, 95] width 4 height 4
radio input "true"
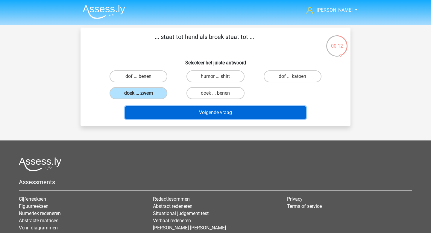
click at [200, 113] on button "Volgende vraag" at bounding box center [215, 112] width 181 height 13
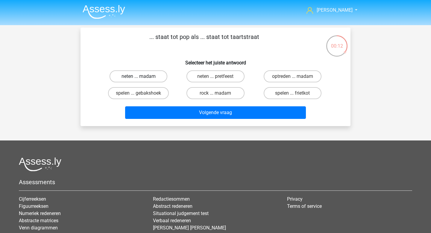
click at [163, 80] on label "neten ... madam" at bounding box center [138, 76] width 58 height 12
click at [142, 80] on input "neten ... madam" at bounding box center [140, 78] width 4 height 4
radio input "true"
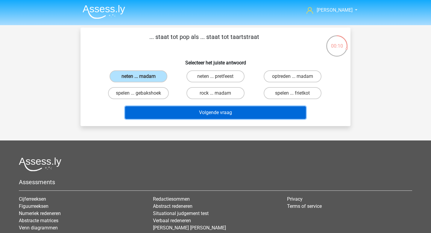
click at [213, 117] on button "Volgende vraag" at bounding box center [215, 112] width 181 height 13
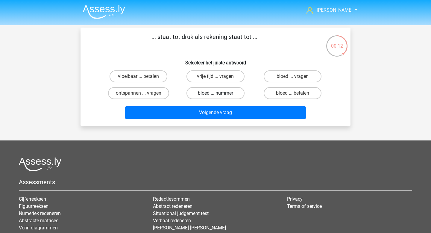
click at [203, 93] on label "bloed ... nummer" at bounding box center [215, 93] width 58 height 12
click at [215, 93] on input "bloed ... nummer" at bounding box center [217, 95] width 4 height 4
radio input "true"
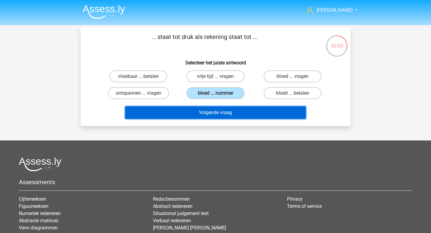
click at [219, 116] on button "Volgende vraag" at bounding box center [215, 112] width 181 height 13
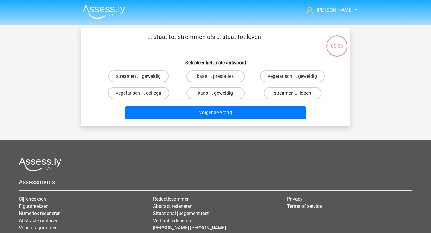
click at [292, 95] on label "streamen ... lopen" at bounding box center [292, 93] width 58 height 12
click at [292, 95] on input "streamen ... lopen" at bounding box center [294, 95] width 4 height 4
radio input "true"
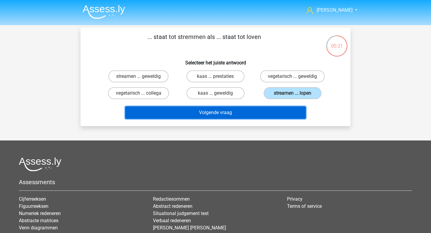
click at [260, 113] on button "Volgende vraag" at bounding box center [215, 112] width 181 height 13
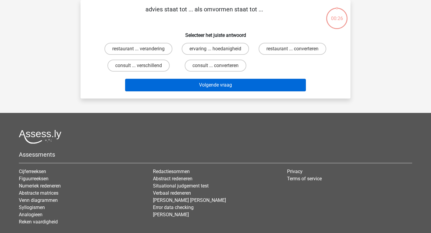
scroll to position [17, 0]
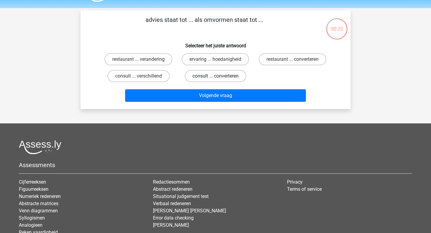
click at [208, 80] on label "consult ... converteren" at bounding box center [215, 76] width 62 height 12
click at [215, 80] on input "consult ... converteren" at bounding box center [217, 78] width 4 height 4
radio input "true"
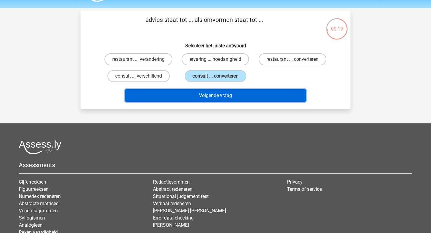
click at [215, 96] on button "Volgende vraag" at bounding box center [215, 95] width 181 height 13
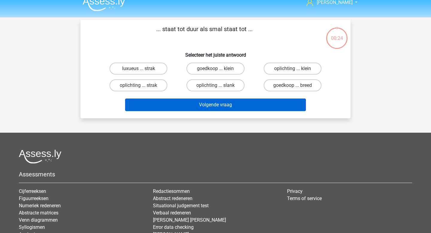
scroll to position [0, 0]
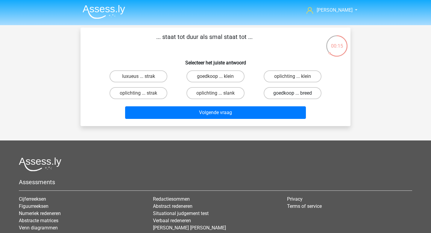
click at [283, 88] on label "goedkoop ... breed" at bounding box center [292, 93] width 58 height 12
click at [292, 93] on input "goedkoop ... breed" at bounding box center [294, 95] width 4 height 4
radio input "true"
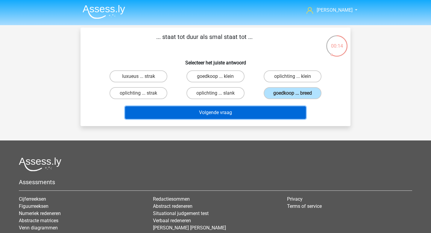
click at [249, 111] on button "Volgende vraag" at bounding box center [215, 112] width 181 height 13
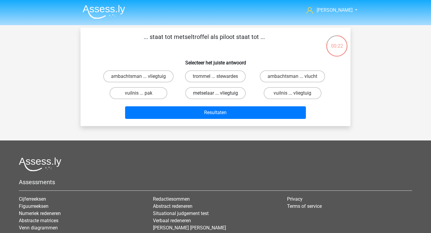
click at [198, 94] on label "metselaar ... vliegtuig" at bounding box center [215, 93] width 60 height 12
click at [215, 94] on input "metselaar ... vliegtuig" at bounding box center [217, 95] width 4 height 4
radio input "true"
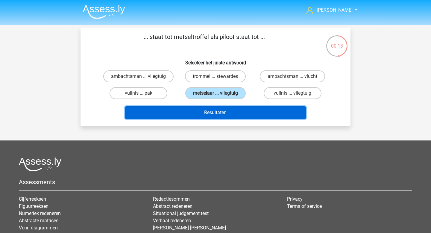
click at [227, 116] on button "Resultaten" at bounding box center [215, 112] width 181 height 13
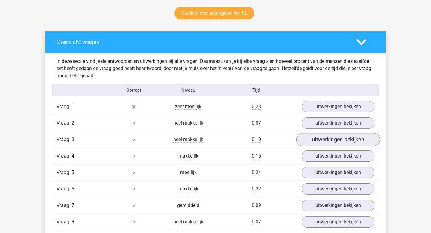
scroll to position [315, 0]
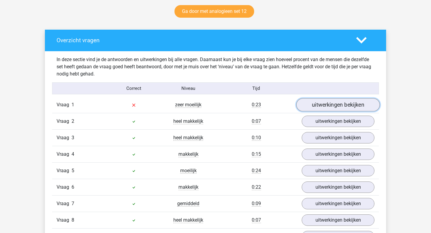
click at [331, 107] on link "uitwerkingen bekijken" at bounding box center [337, 104] width 83 height 13
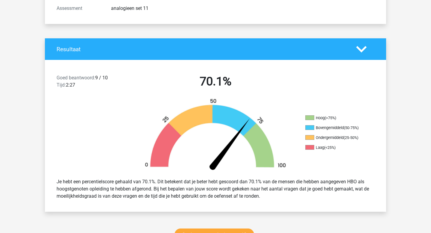
scroll to position [0, 0]
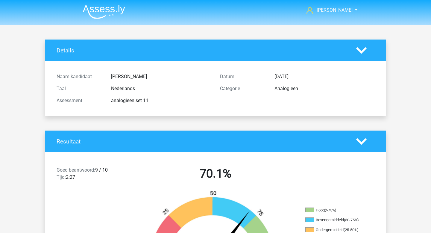
click at [102, 12] on img at bounding box center [104, 12] width 42 height 14
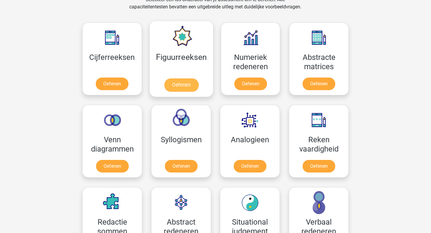
scroll to position [259, 0]
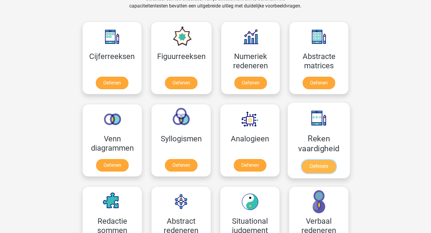
click at [307, 163] on link "Oefenen" at bounding box center [318, 166] width 34 height 13
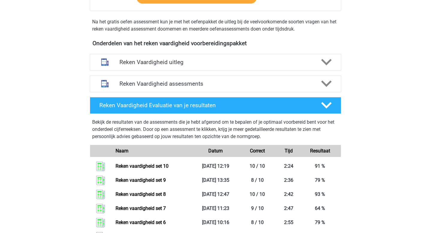
scroll to position [190, 0]
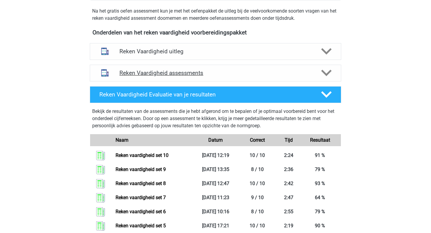
click at [168, 75] on h4 "Reken Vaardigheid assessments" at bounding box center [215, 72] width 192 height 7
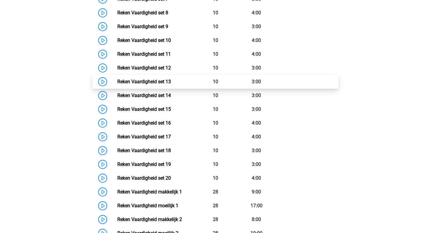
scroll to position [397, 0]
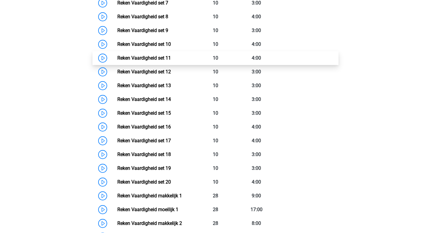
click at [154, 60] on link "Reken Vaardigheid set 11" at bounding box center [144, 58] width 54 height 6
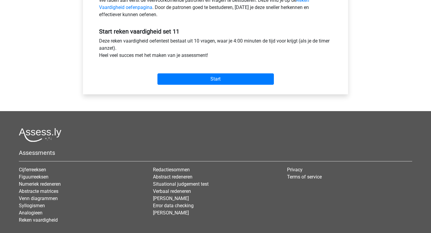
scroll to position [205, 0]
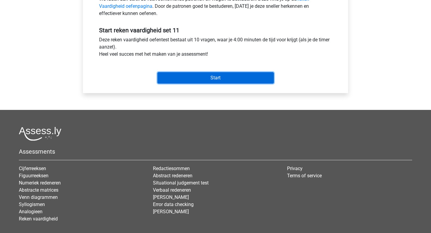
click at [216, 80] on input "Start" at bounding box center [215, 77] width 116 height 11
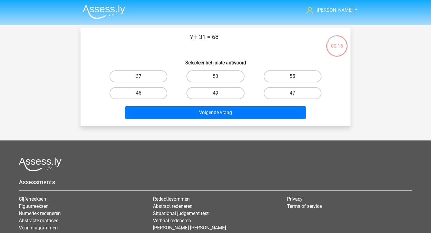
click at [141, 70] on label "37" at bounding box center [138, 76] width 58 height 12
click at [141, 76] on input "37" at bounding box center [140, 78] width 4 height 4
radio input "true"
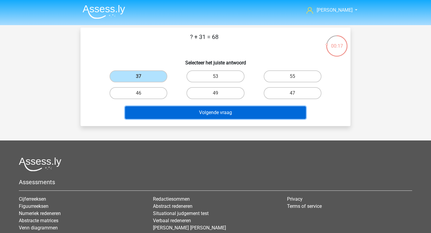
click at [206, 115] on button "Volgende vraag" at bounding box center [215, 112] width 181 height 13
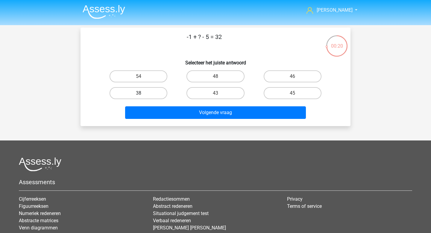
click at [159, 92] on label "38" at bounding box center [138, 93] width 58 height 12
click at [142, 93] on input "38" at bounding box center [140, 95] width 4 height 4
radio input "true"
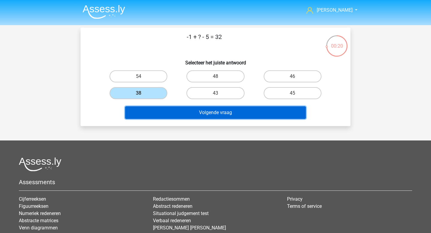
click at [187, 109] on button "Volgende vraag" at bounding box center [215, 112] width 181 height 13
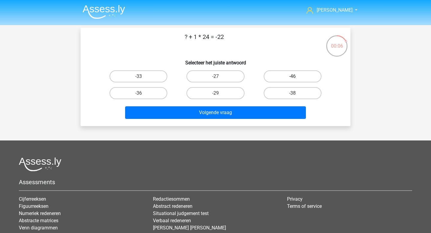
click at [278, 80] on label "-46" at bounding box center [292, 76] width 58 height 12
click at [292, 80] on input "-46" at bounding box center [294, 78] width 4 height 4
radio input "true"
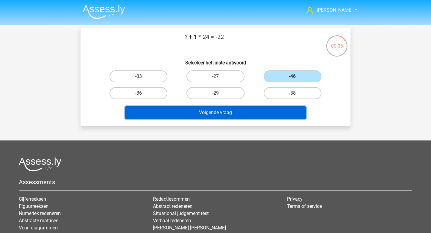
click at [225, 114] on button "Volgende vraag" at bounding box center [215, 112] width 181 height 13
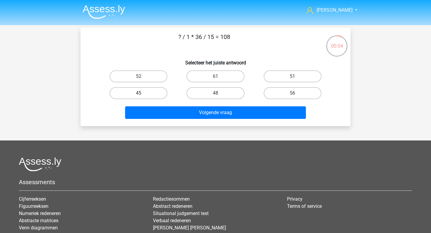
click at [159, 88] on label "45" at bounding box center [138, 93] width 58 height 12
click at [142, 93] on input "45" at bounding box center [140, 95] width 4 height 4
radio input "true"
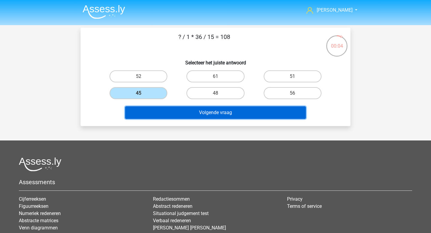
click at [176, 109] on button "Volgende vraag" at bounding box center [215, 112] width 181 height 13
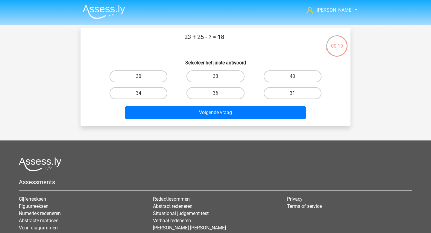
click at [155, 71] on label "30" at bounding box center [138, 76] width 58 height 12
click at [142, 76] on input "30" at bounding box center [140, 78] width 4 height 4
radio input "true"
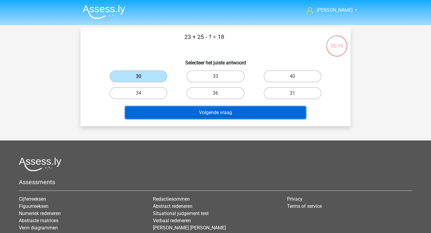
click at [194, 109] on button "Volgende vraag" at bounding box center [215, 112] width 181 height 13
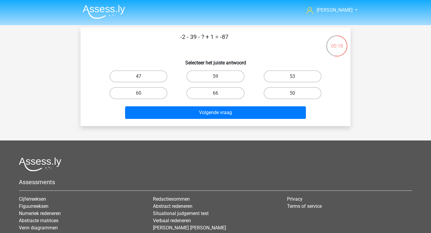
click at [157, 75] on label "47" at bounding box center [138, 76] width 58 height 12
click at [142, 76] on input "47" at bounding box center [140, 78] width 4 height 4
radio input "true"
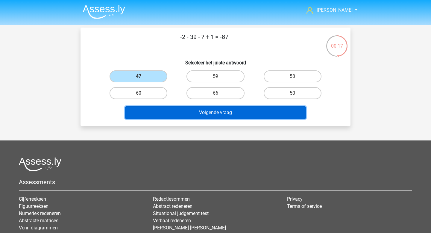
click at [181, 113] on button "Volgende vraag" at bounding box center [215, 112] width 181 height 13
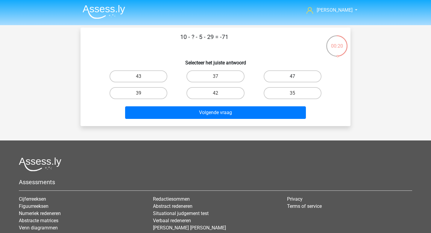
click at [271, 77] on label "47" at bounding box center [292, 76] width 58 height 12
click at [292, 77] on input "47" at bounding box center [294, 78] width 4 height 4
radio input "true"
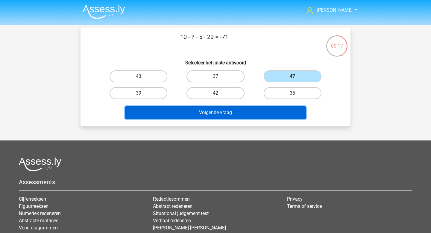
click at [248, 115] on button "Volgende vraag" at bounding box center [215, 112] width 181 height 13
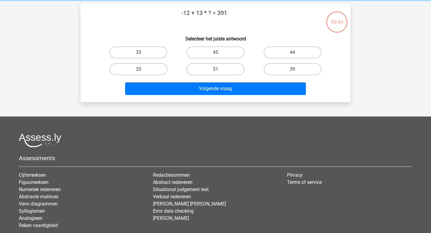
scroll to position [28, 0]
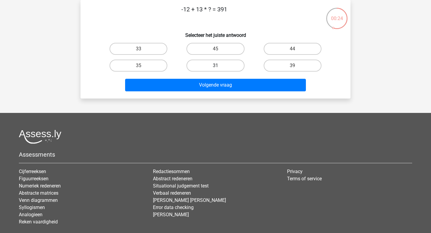
click at [210, 66] on label "31" at bounding box center [215, 66] width 58 height 12
click at [215, 66] on input "31" at bounding box center [217, 67] width 4 height 4
radio input "true"
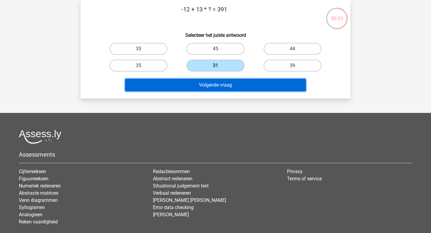
click at [205, 85] on button "Volgende vraag" at bounding box center [215, 85] width 181 height 13
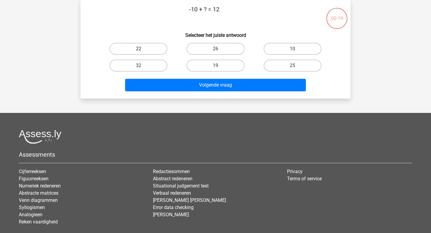
click at [154, 49] on label "22" at bounding box center [138, 49] width 58 height 12
click at [142, 49] on input "22" at bounding box center [140, 51] width 4 height 4
radio input "true"
click at [202, 92] on div "Volgende vraag" at bounding box center [215, 86] width 231 height 15
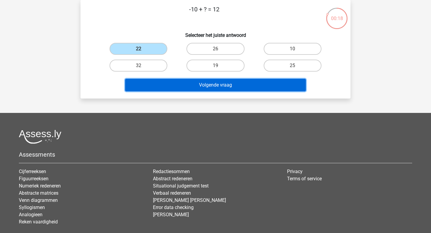
click at [207, 89] on button "Volgende vraag" at bounding box center [215, 85] width 181 height 13
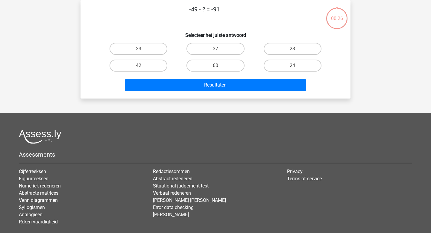
scroll to position [0, 0]
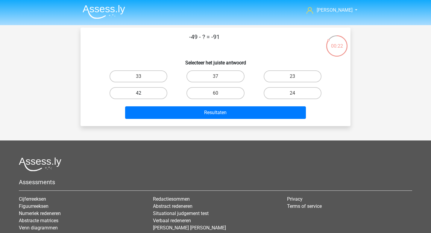
click at [152, 93] on label "42" at bounding box center [138, 93] width 58 height 12
click at [142, 93] on input "42" at bounding box center [140, 95] width 4 height 4
radio input "true"
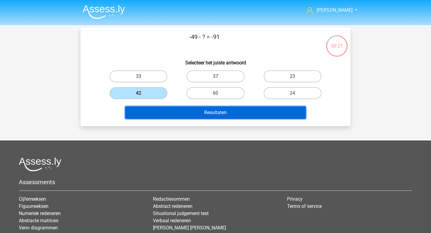
click at [219, 112] on button "Resultaten" at bounding box center [215, 112] width 181 height 13
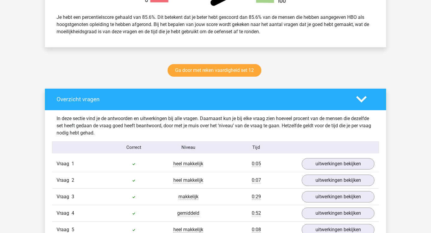
scroll to position [377, 0]
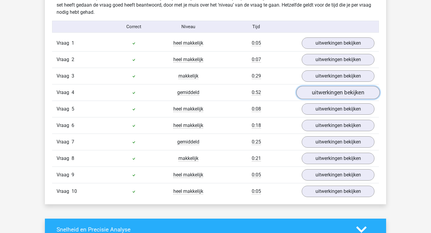
click at [324, 91] on link "uitwerkingen bekijken" at bounding box center [337, 92] width 83 height 13
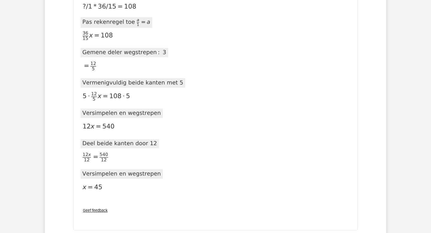
scroll to position [576, 0]
